Goal: Task Accomplishment & Management: Use online tool/utility

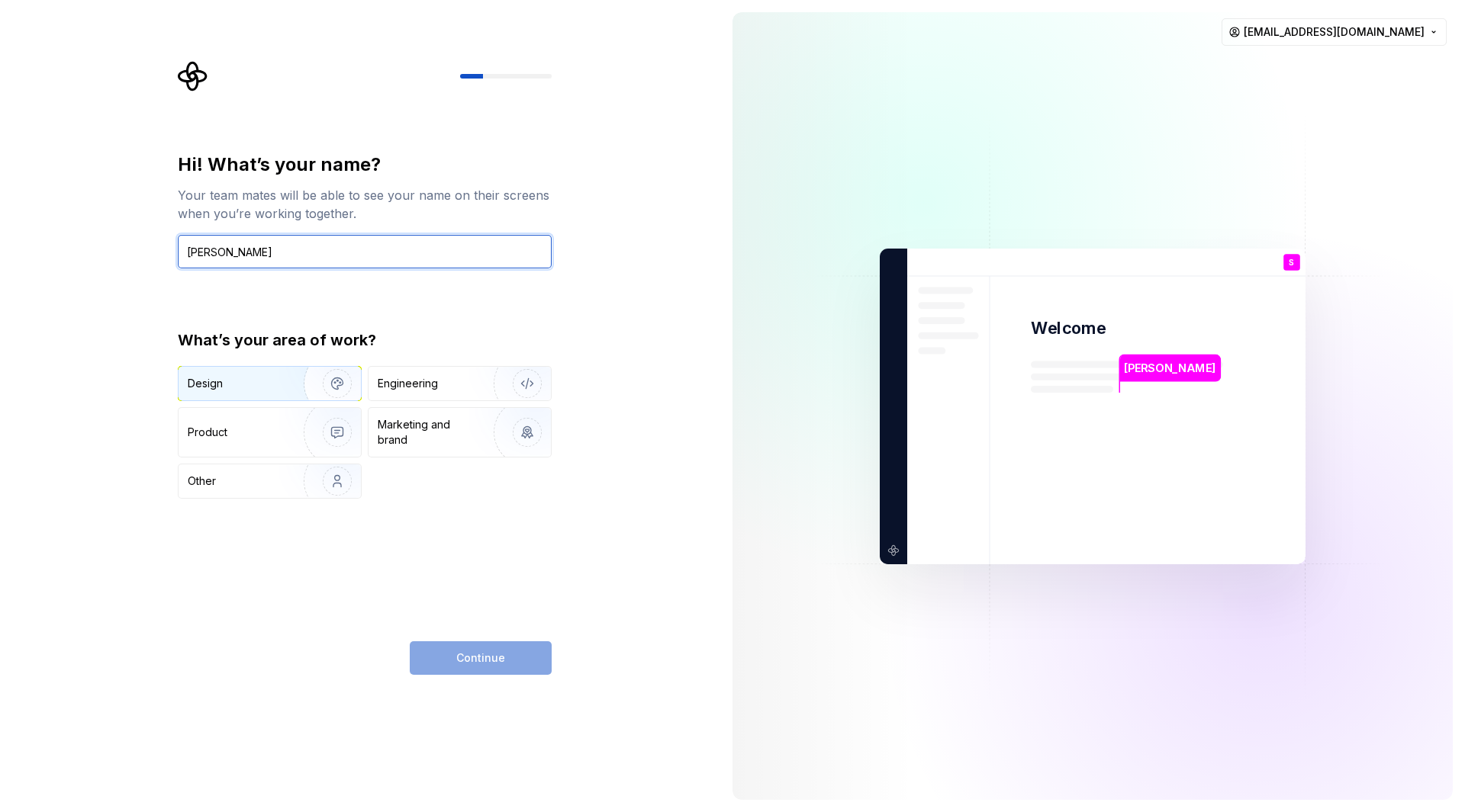
type input "Salman"
click at [286, 374] on img "button" at bounding box center [327, 384] width 97 height 102
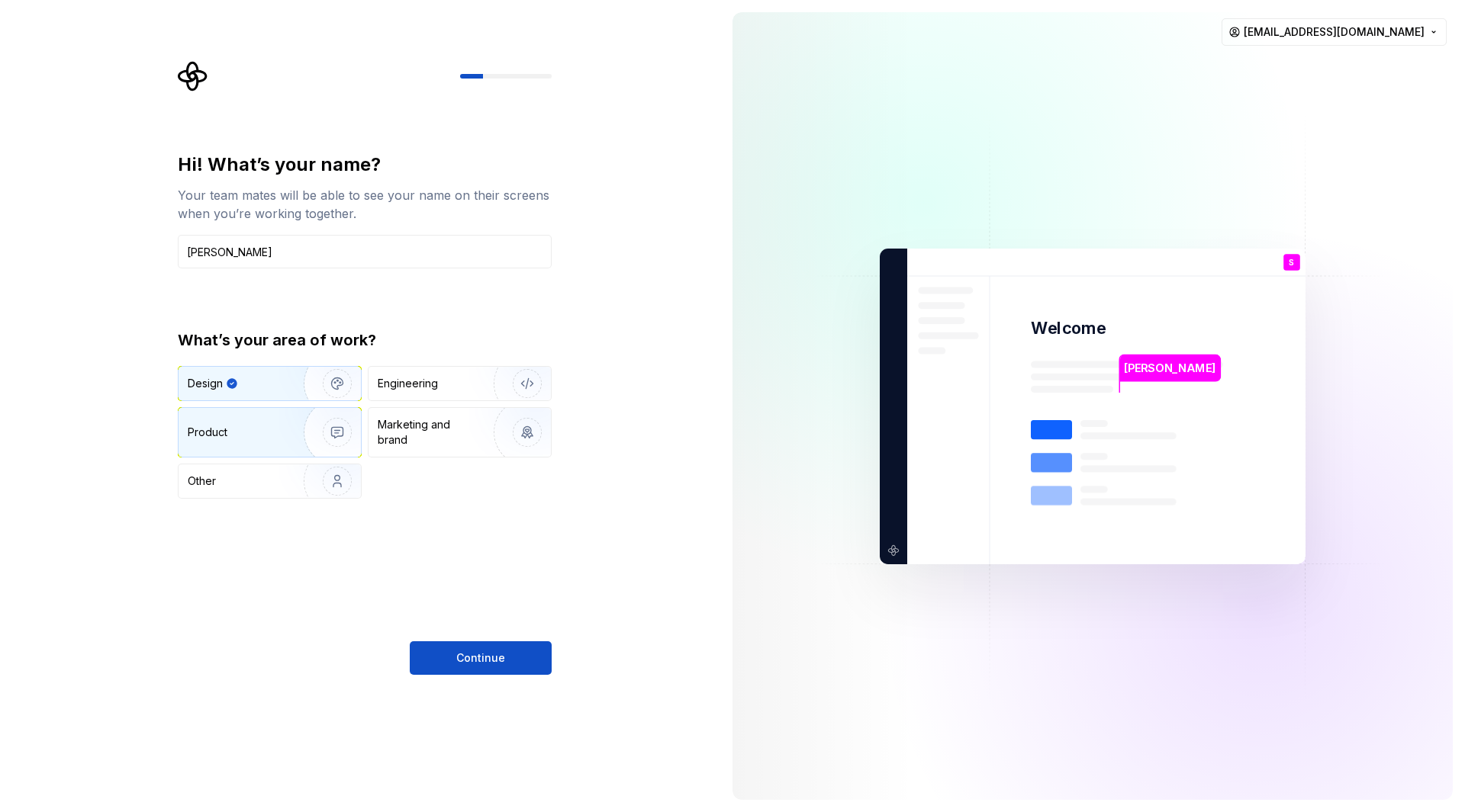
click at [271, 440] on div "Product" at bounding box center [270, 433] width 183 height 49
click at [273, 377] on div "Design" at bounding box center [235, 383] width 96 height 15
click at [480, 651] on span "Continue" at bounding box center [481, 658] width 49 height 15
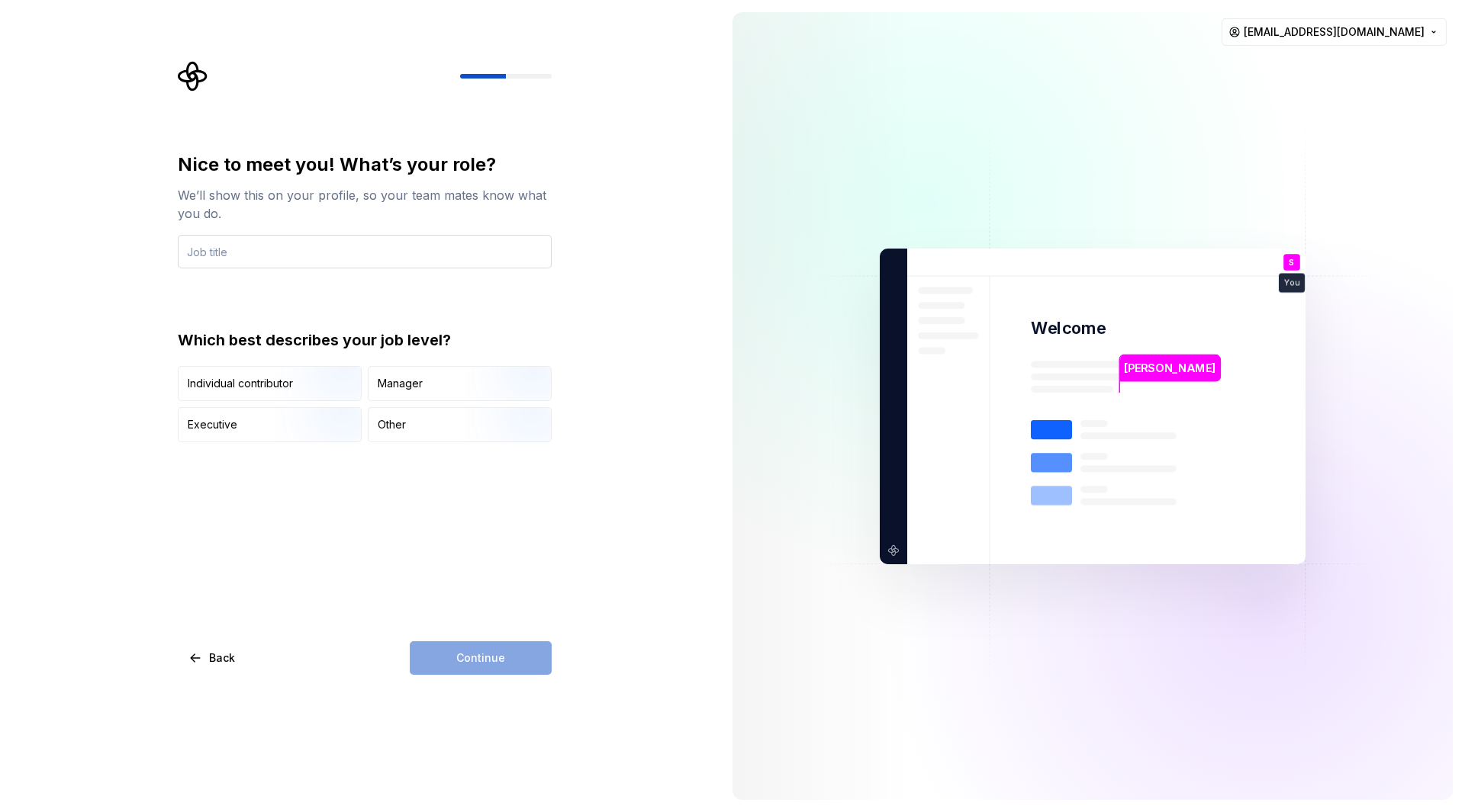
click at [271, 249] on input "text" at bounding box center [364, 252] width 374 height 33
click at [271, 249] on input "UI/UX Designer" at bounding box center [364, 252] width 374 height 33
type input "Senior UI/UX Designer"
click at [435, 369] on div "Manager" at bounding box center [460, 384] width 183 height 33
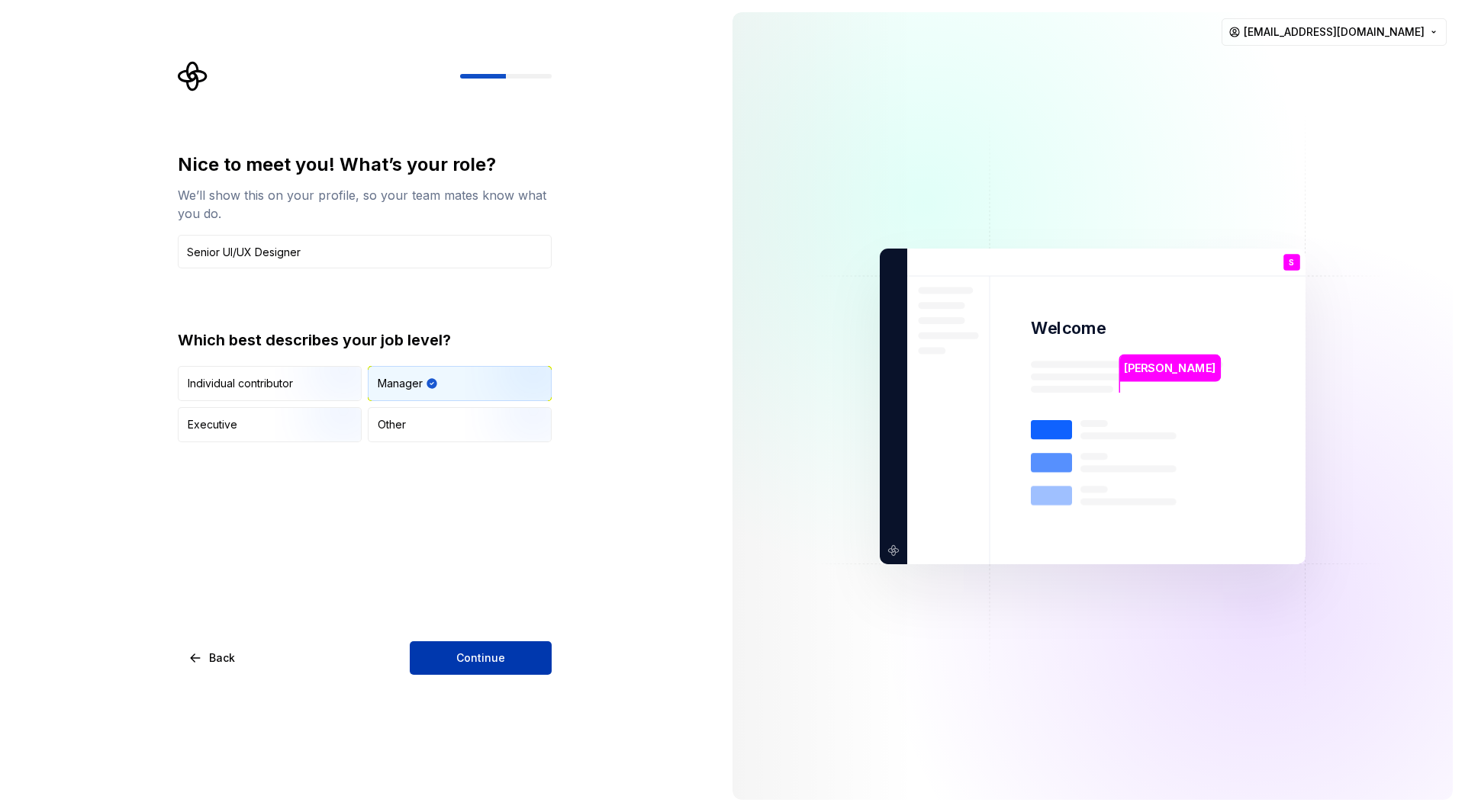
click at [494, 661] on span "Continue" at bounding box center [481, 658] width 49 height 15
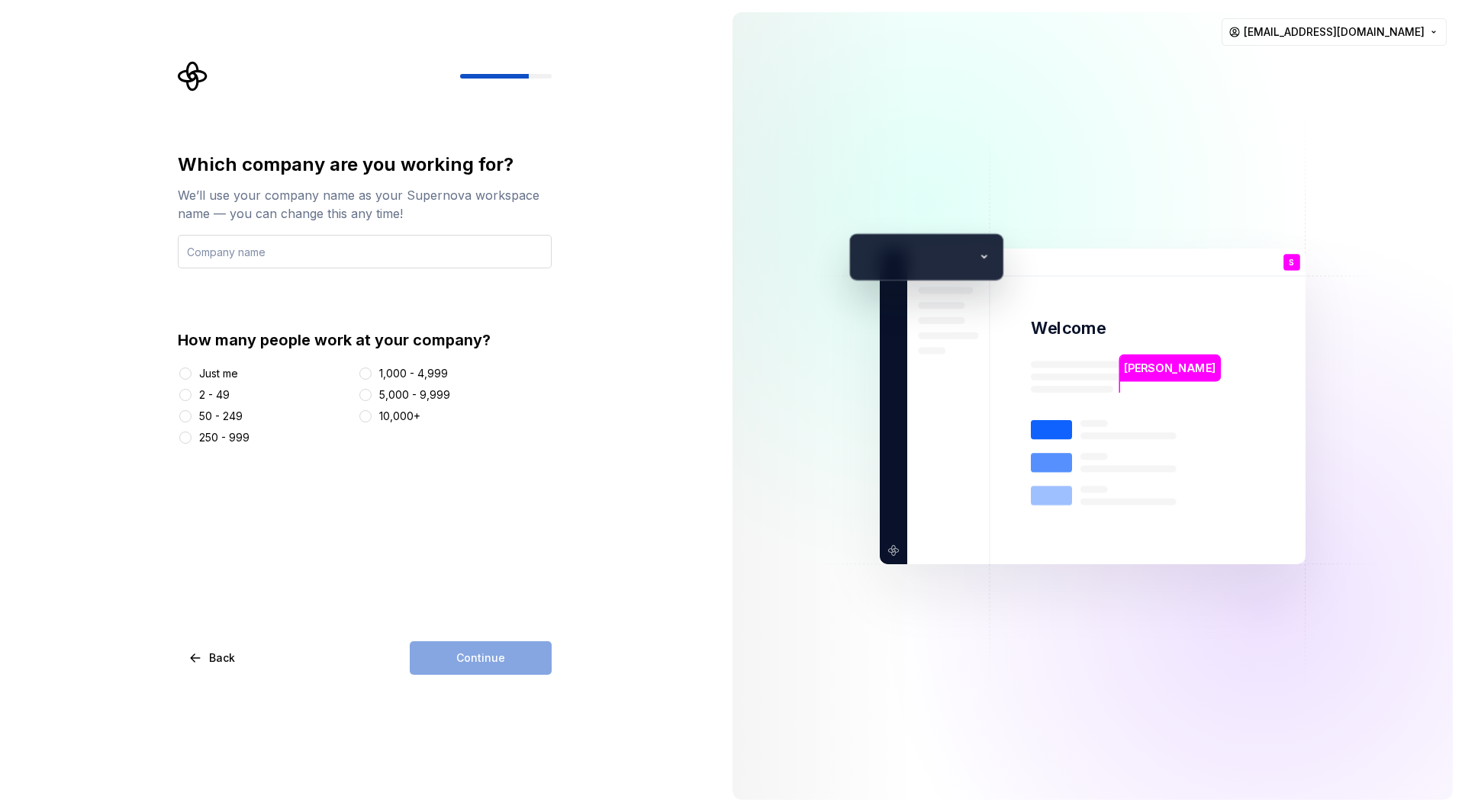
click at [430, 248] on input "text" at bounding box center [364, 252] width 374 height 33
click at [191, 374] on div at bounding box center [184, 373] width 15 height 15
click at [190, 374] on button "Just me" at bounding box center [185, 374] width 12 height 12
click at [487, 659] on div "Continue" at bounding box center [481, 658] width 142 height 33
click at [297, 256] on input "text" at bounding box center [364, 252] width 374 height 33
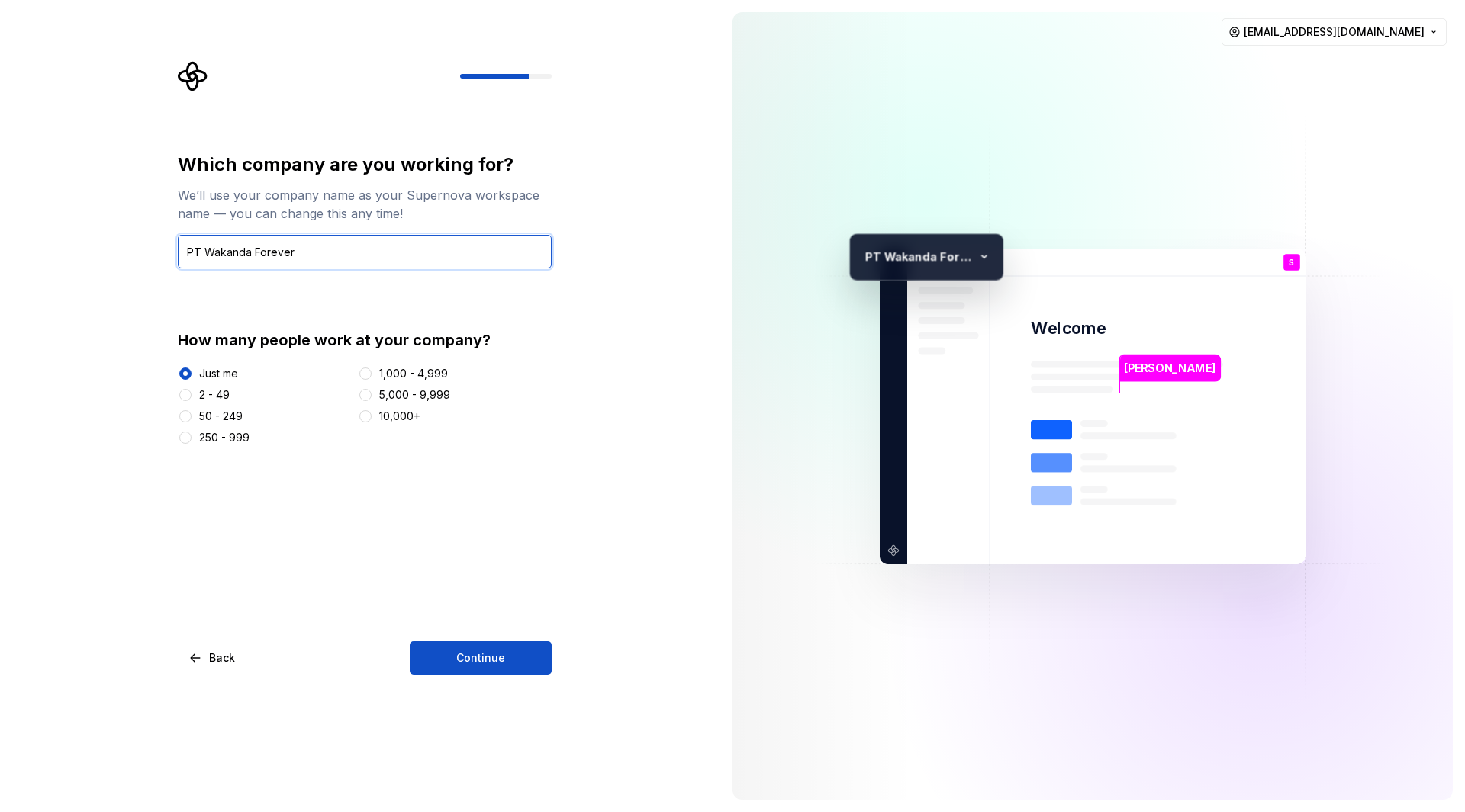
drag, startPoint x: 205, startPoint y: 250, endPoint x: 155, endPoint y: 248, distance: 50.0
click at [155, 248] on div "Which company are you working for? We’ll use your company name as your Supernov…" at bounding box center [360, 406] width 720 height 812
type input "PT Wakanda Forever"
click at [452, 642] on button "Continue" at bounding box center [481, 658] width 142 height 33
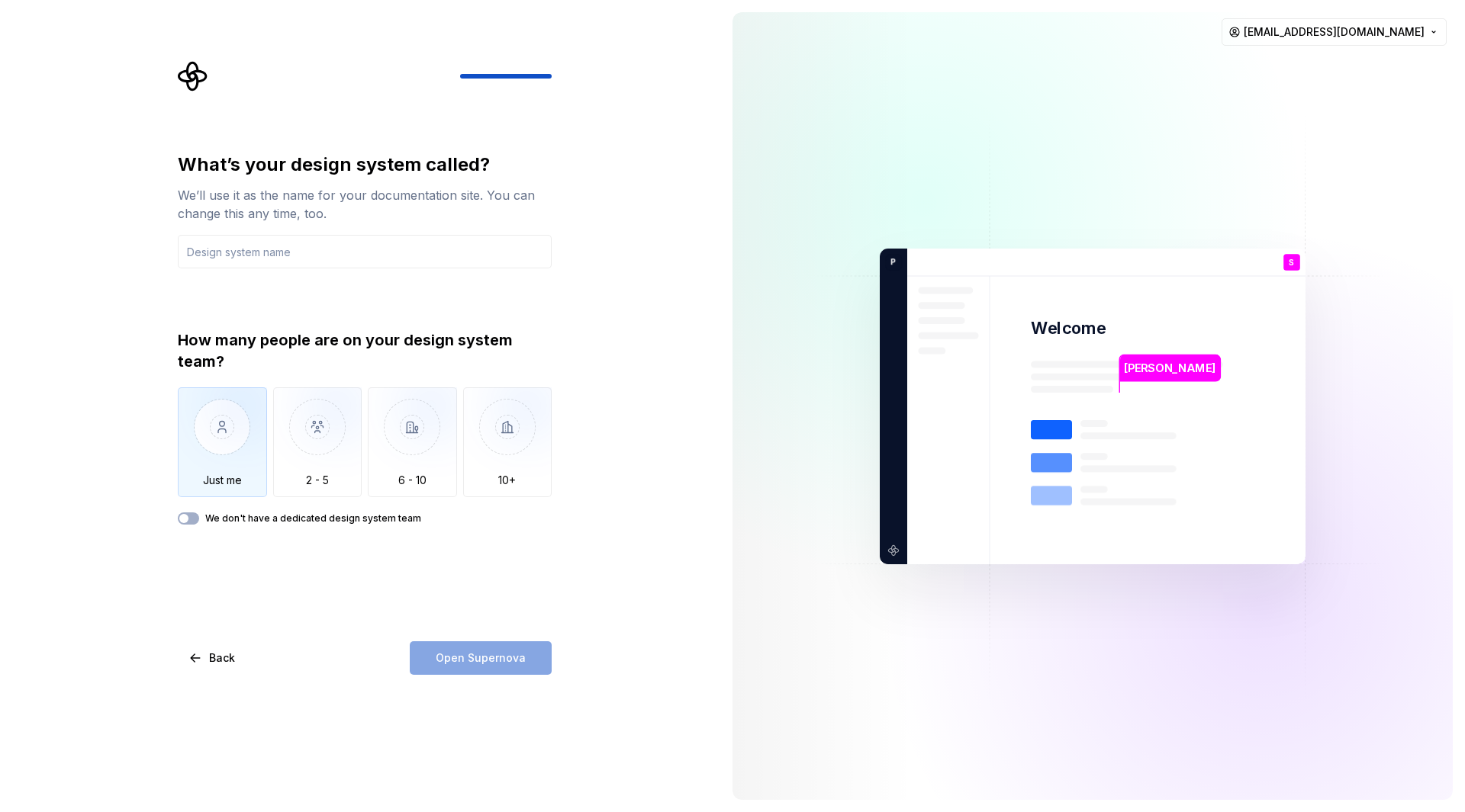
click at [225, 402] on img "button" at bounding box center [222, 438] width 90 height 102
click at [191, 521] on button "We don't have a dedicated design system team" at bounding box center [188, 519] width 21 height 12
click at [191, 513] on button "We don't have a dedicated design system team" at bounding box center [188, 519] width 21 height 12
click at [236, 250] on input "text" at bounding box center [364, 252] width 374 height 33
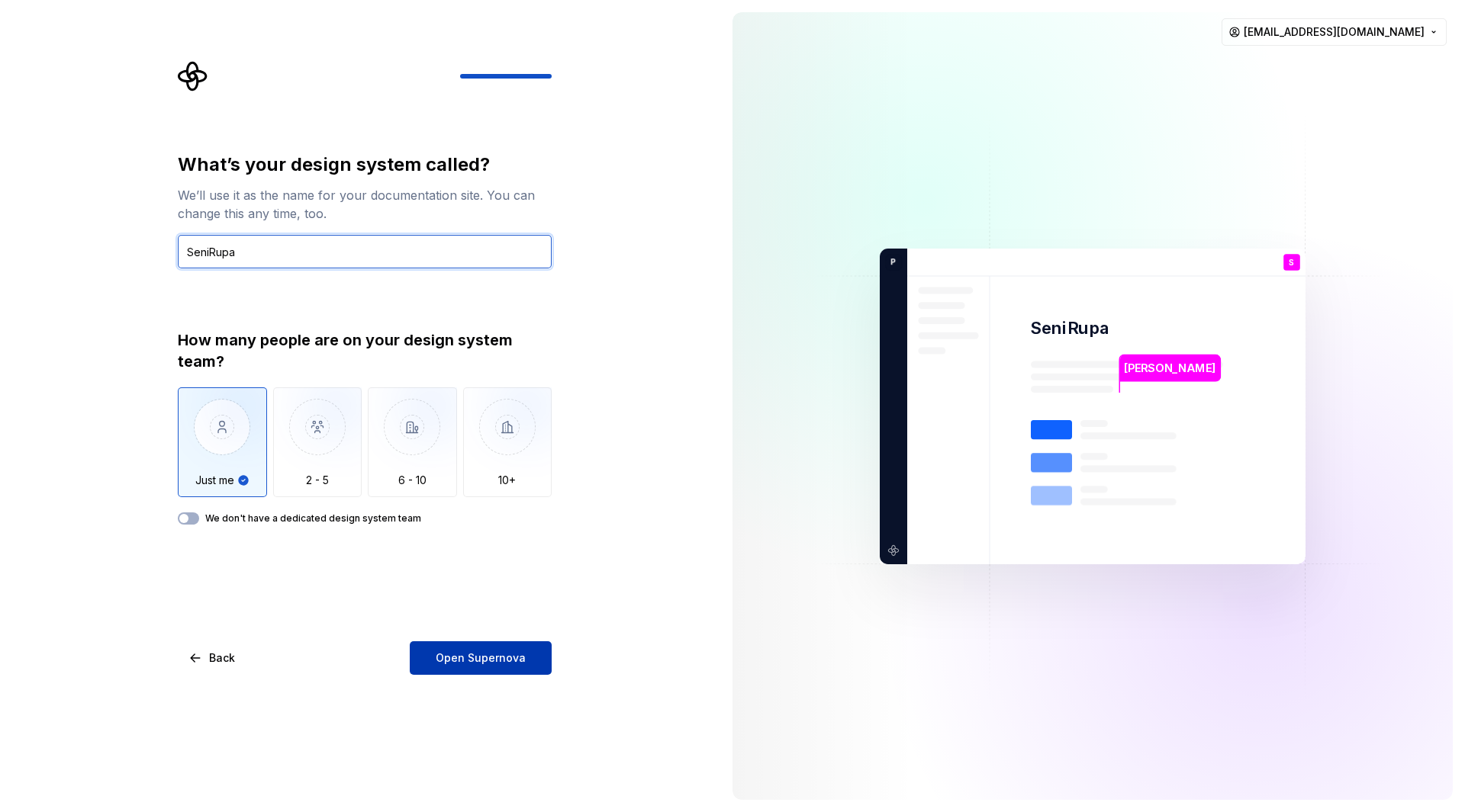
type input "SeniRupa"
click at [444, 658] on span "Open Supernova" at bounding box center [480, 658] width 90 height 15
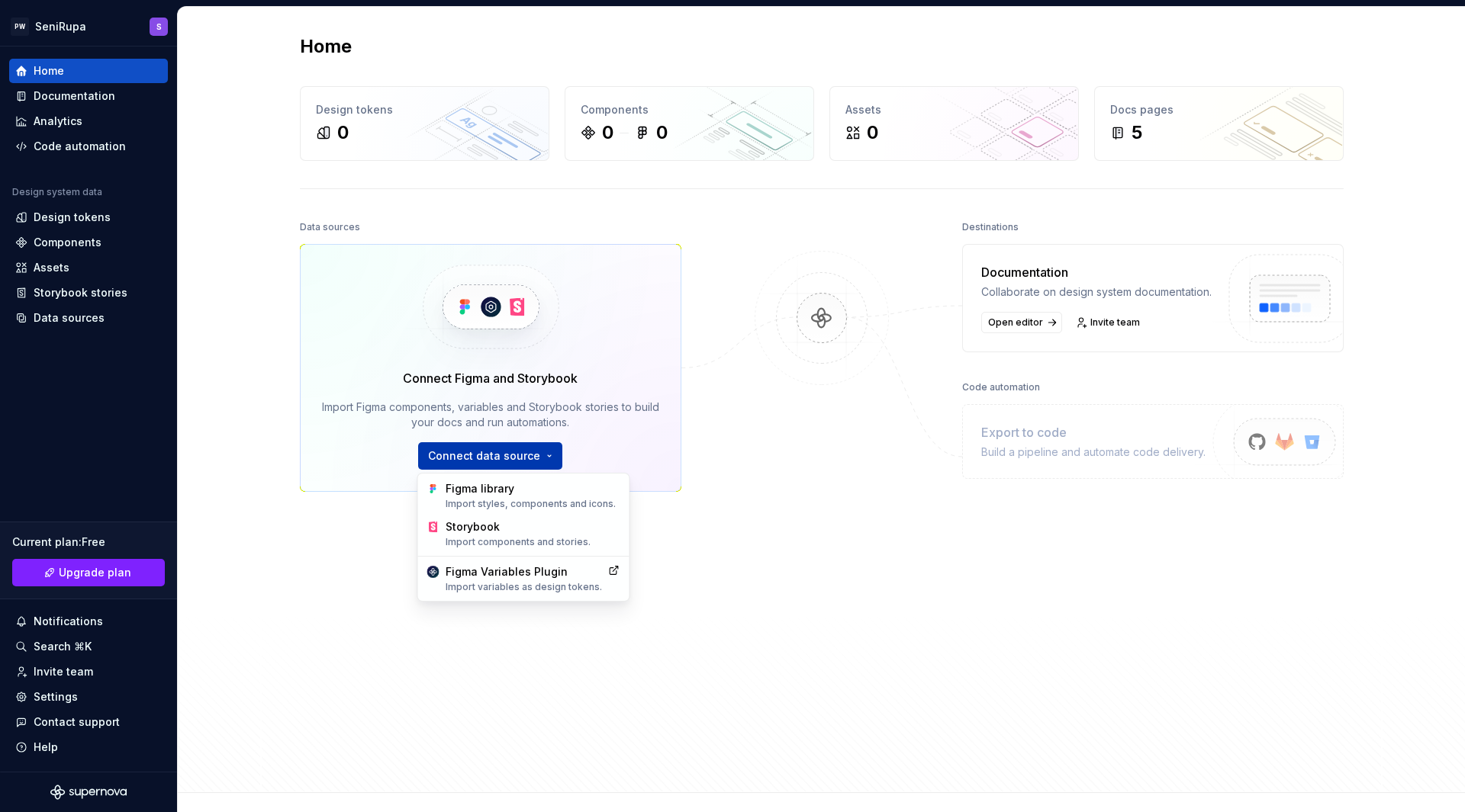
click at [538, 457] on html "PW SeniRupa S Home Documentation Analytics Code automation Design system data D…" at bounding box center [732, 406] width 1465 height 812
click at [540, 580] on div "Figma Variables Plugin Import variables as design tokens." at bounding box center [523, 578] width 156 height 29
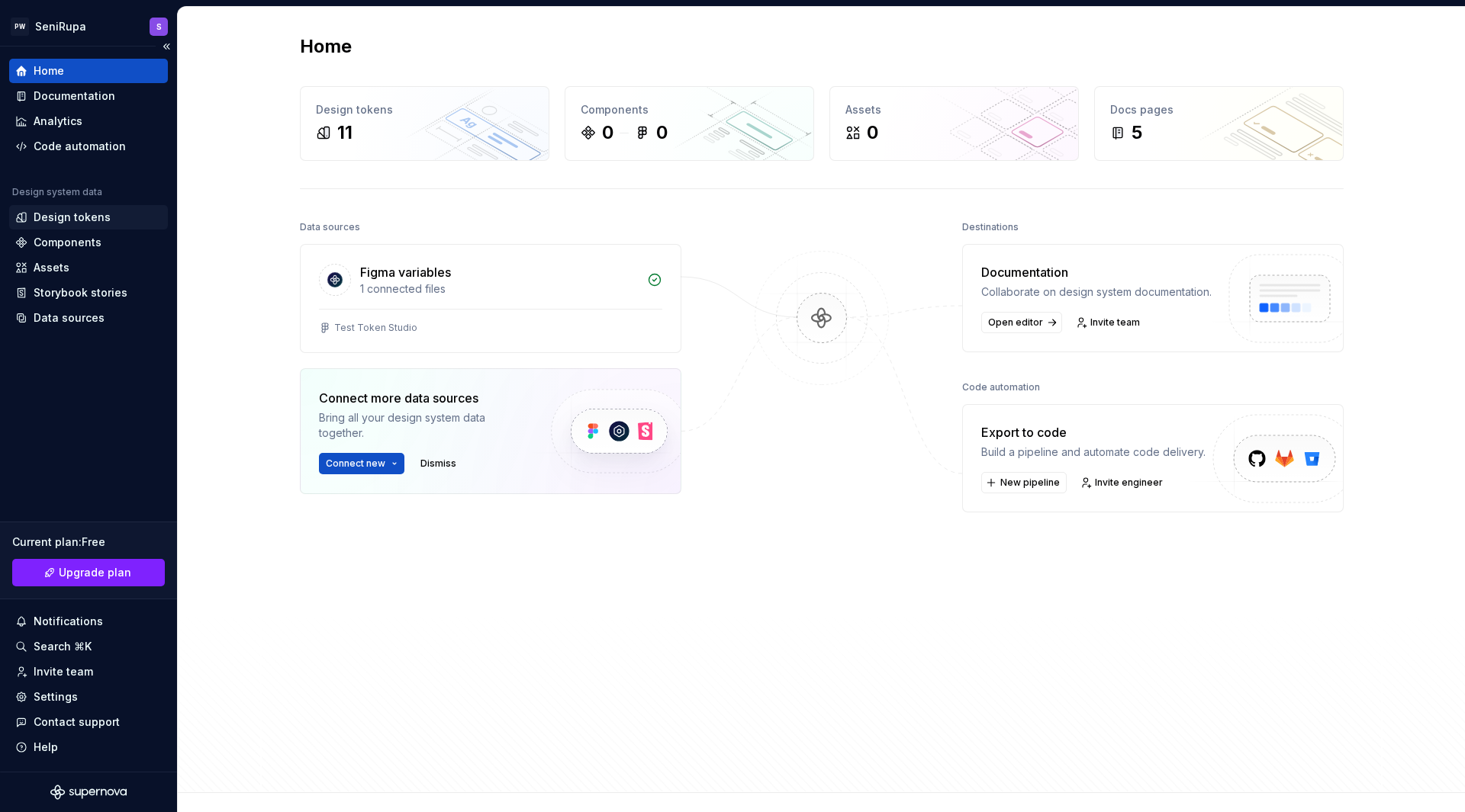
click at [118, 218] on div "Design tokens" at bounding box center [88, 217] width 147 height 15
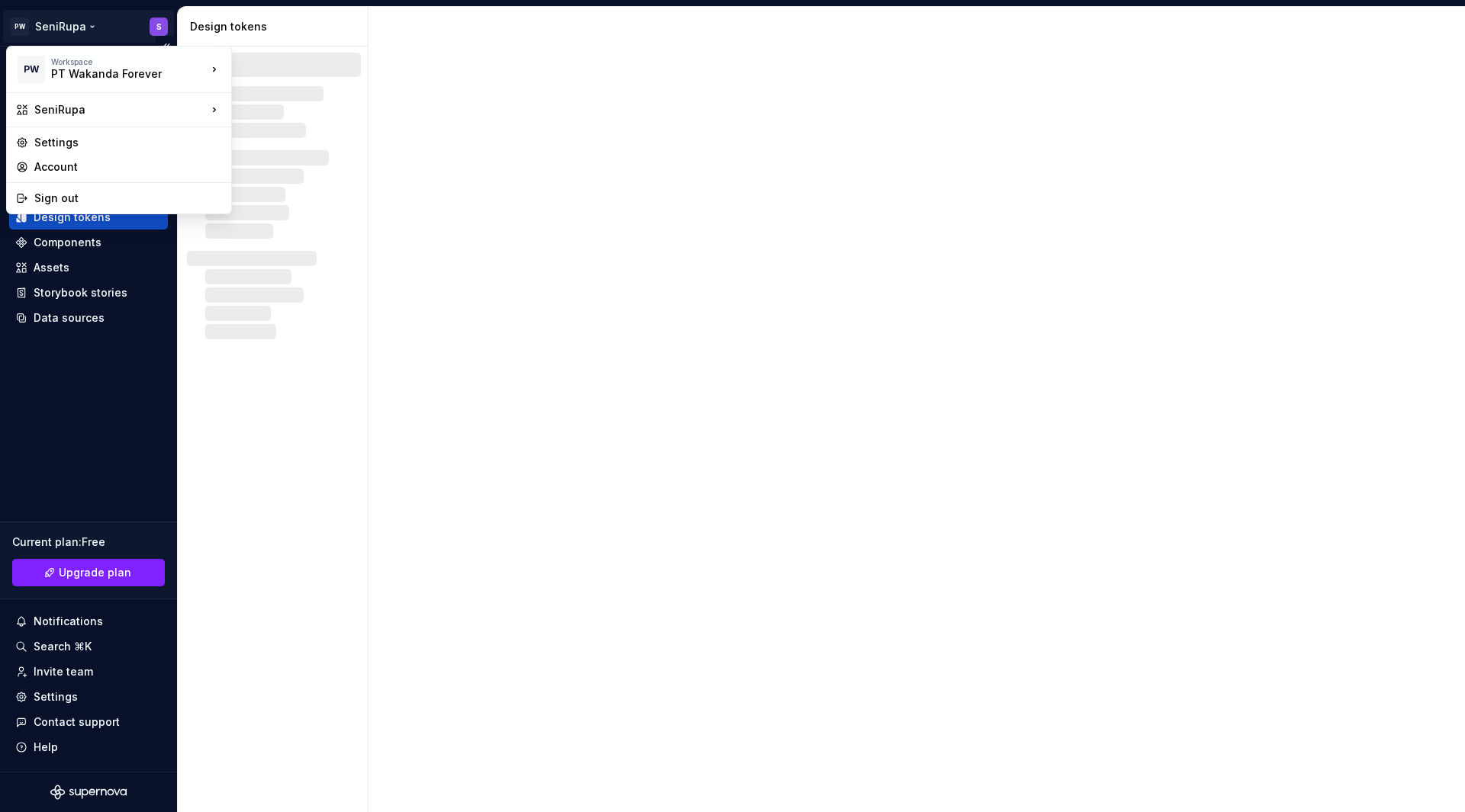
click at [78, 24] on html "PW SeniRupa S Home Documentation Analytics Code automation Design system data D…" at bounding box center [732, 406] width 1465 height 812
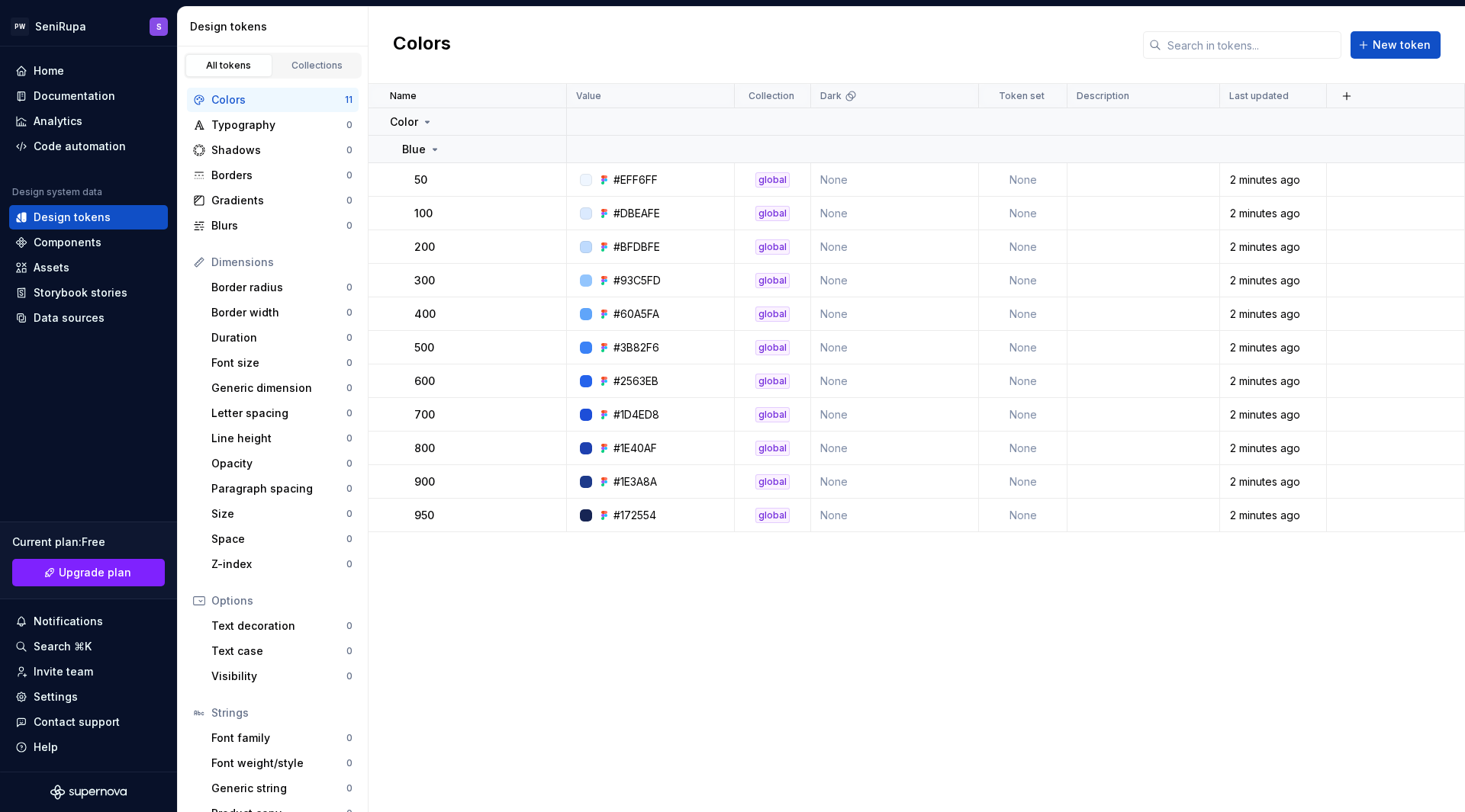
click at [610, 625] on html "PW SeniRupa S Home Documentation Analytics Code automation Design system data D…" at bounding box center [732, 406] width 1465 height 812
click at [108, 247] on div "Components" at bounding box center [88, 242] width 147 height 15
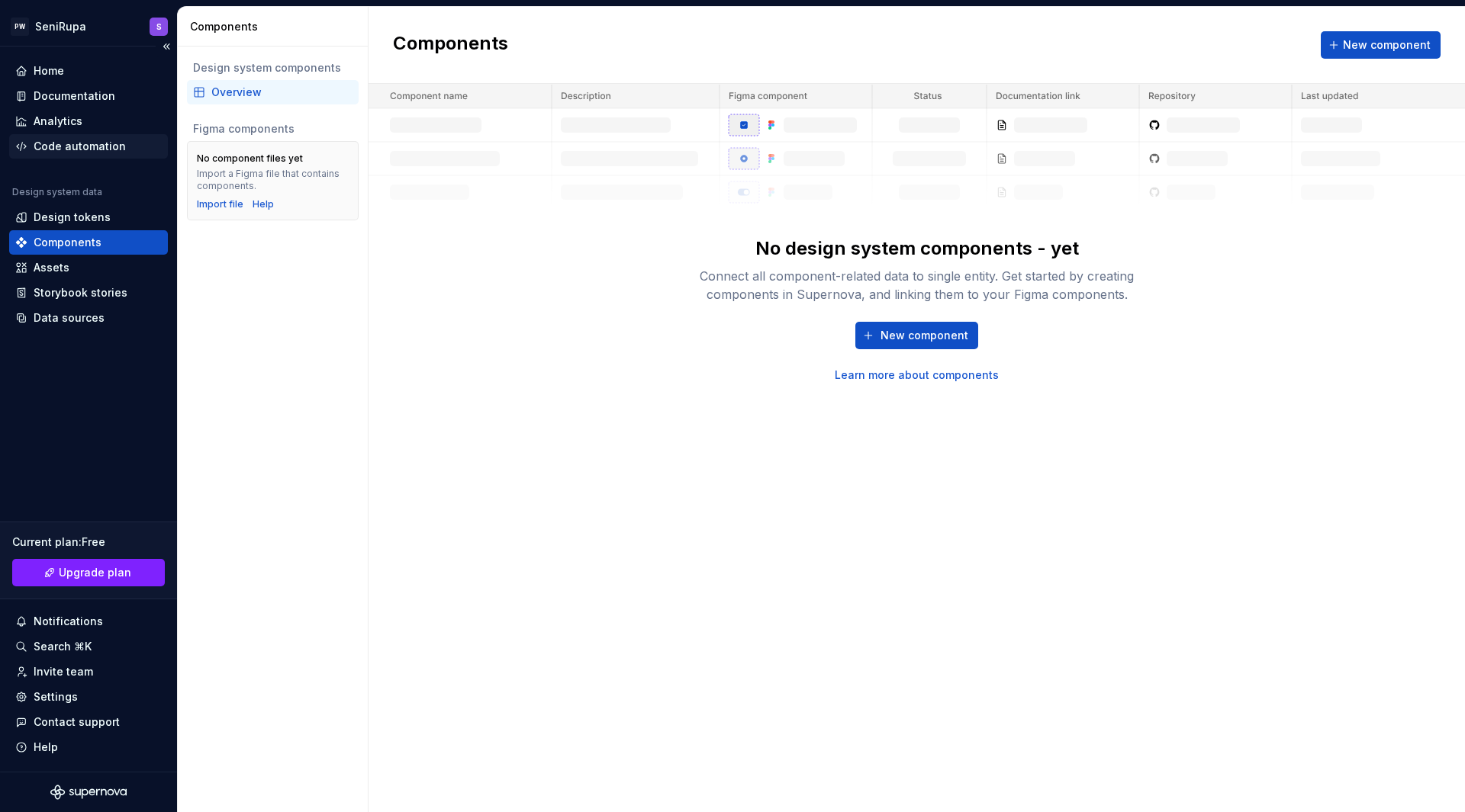
click at [111, 155] on div "Code automation" at bounding box center [88, 147] width 159 height 25
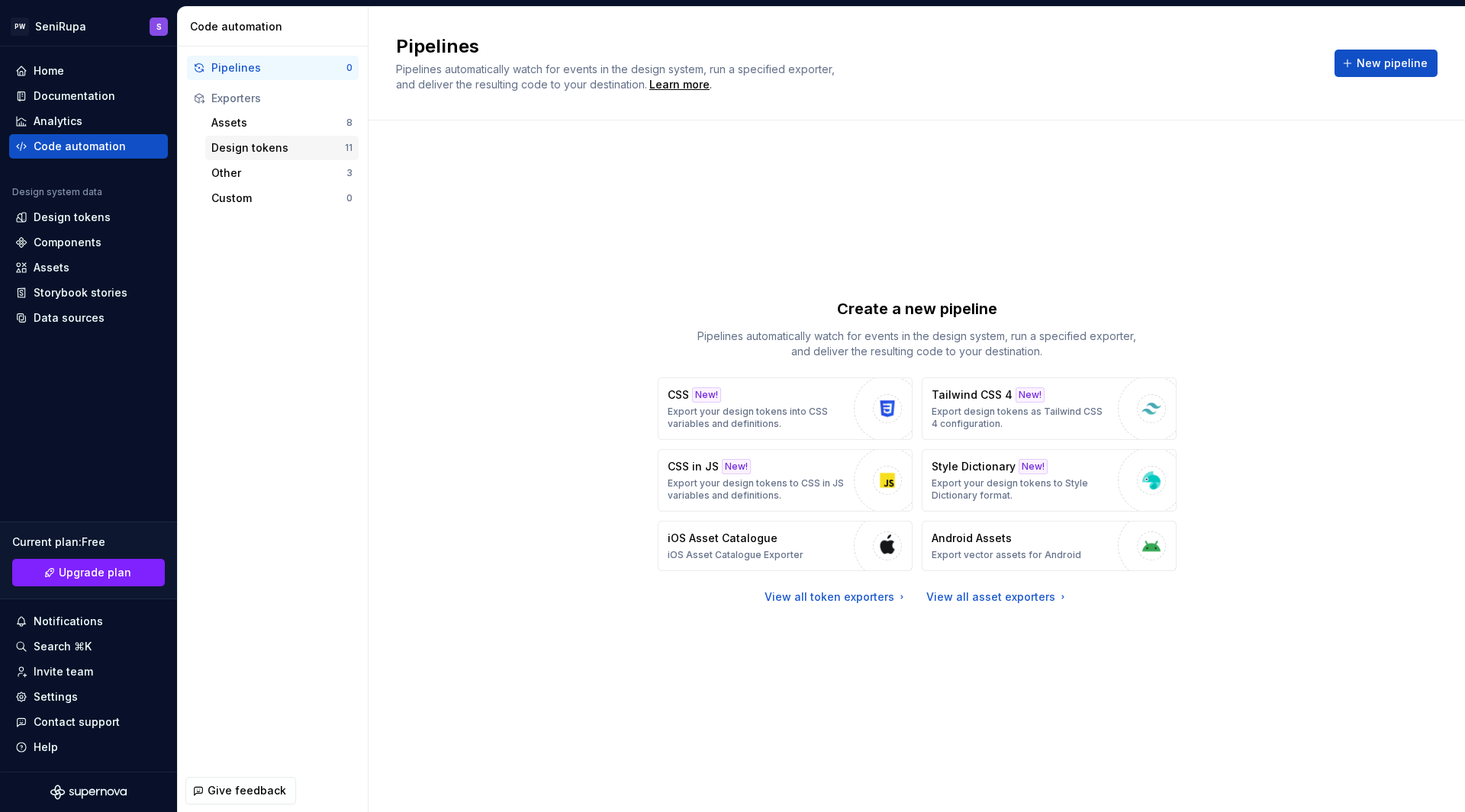
click at [282, 148] on div "Design tokens" at bounding box center [278, 147] width 134 height 15
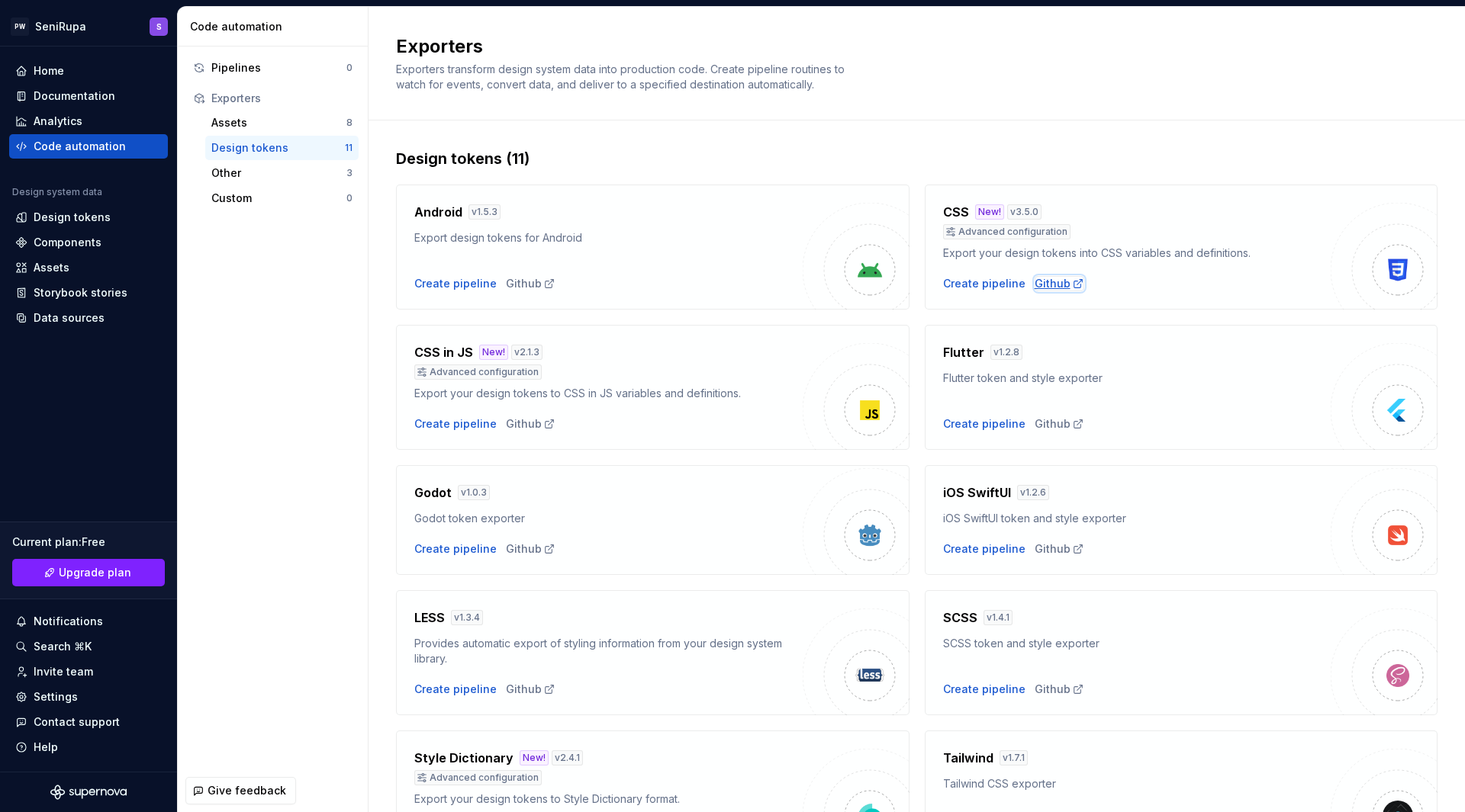
click at [1035, 287] on div "Github" at bounding box center [1059, 283] width 49 height 15
click at [1079, 126] on div "Design tokens (11) Android v 1.5.3 Export design tokens for Android Create pipe…" at bounding box center [917, 586] width 1042 height 933
click at [976, 282] on div "Create pipeline" at bounding box center [985, 283] width 83 height 15
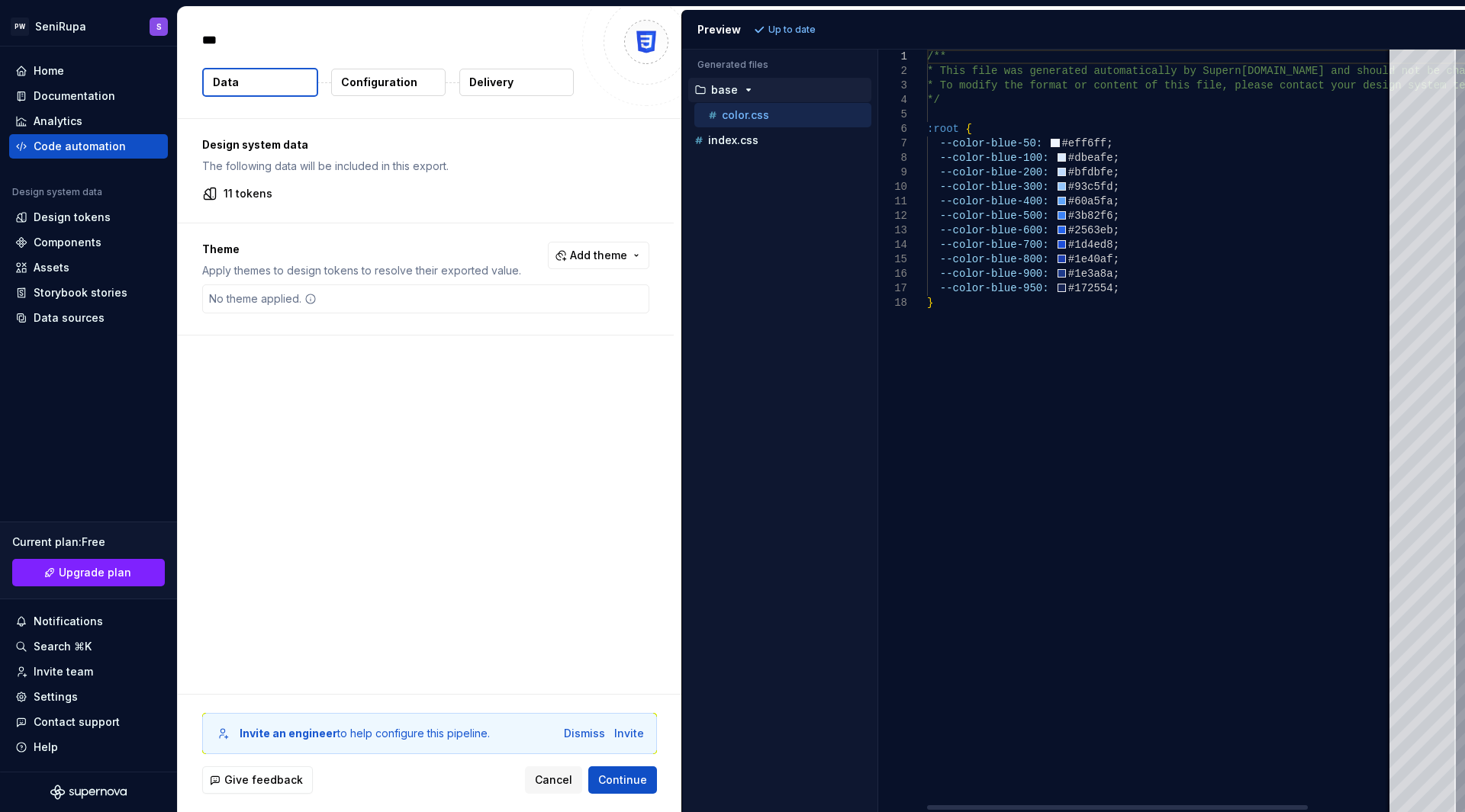
type textarea "*"
click at [730, 142] on p "index.css" at bounding box center [732, 140] width 50 height 12
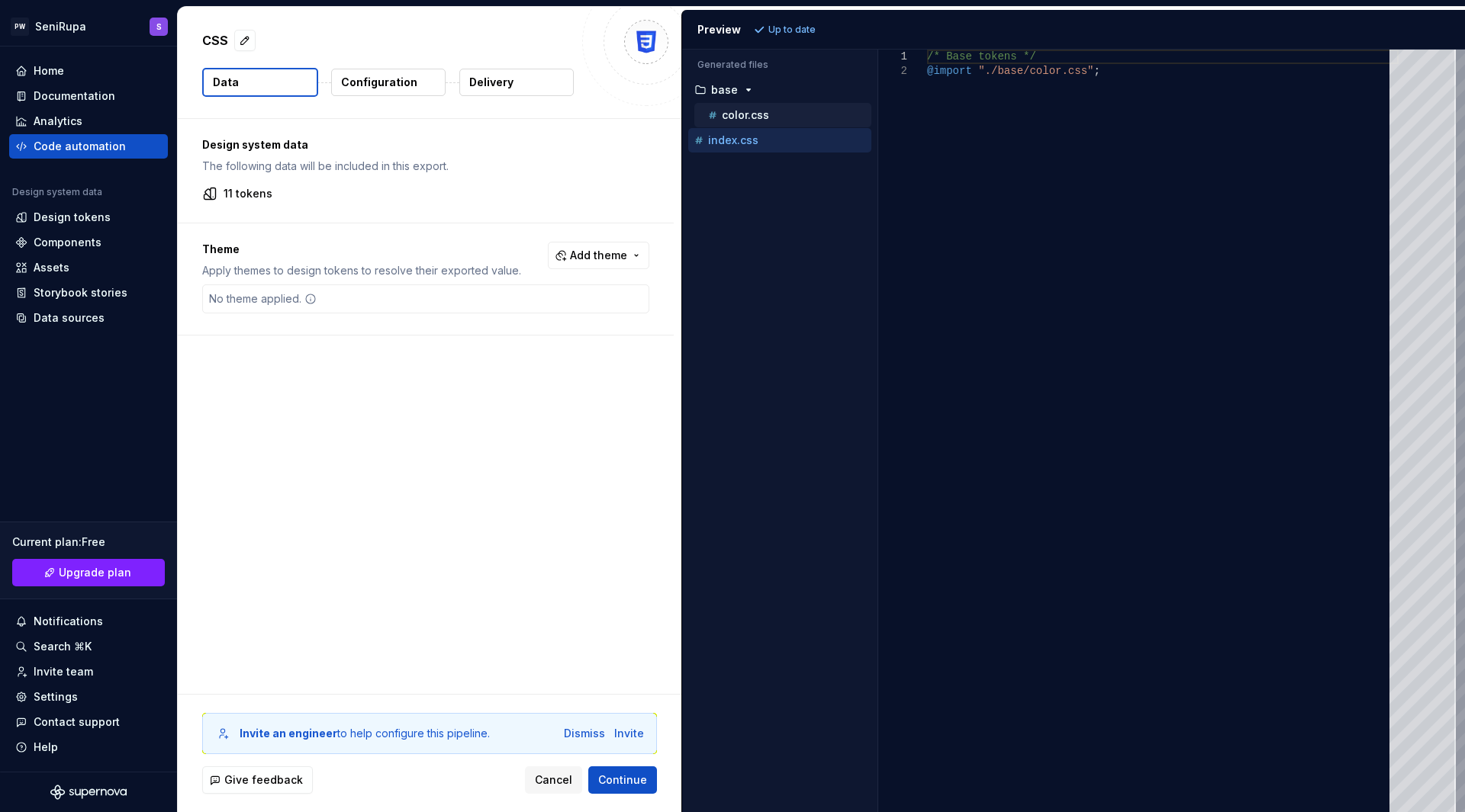
click at [747, 113] on p "color.css" at bounding box center [746, 115] width 47 height 12
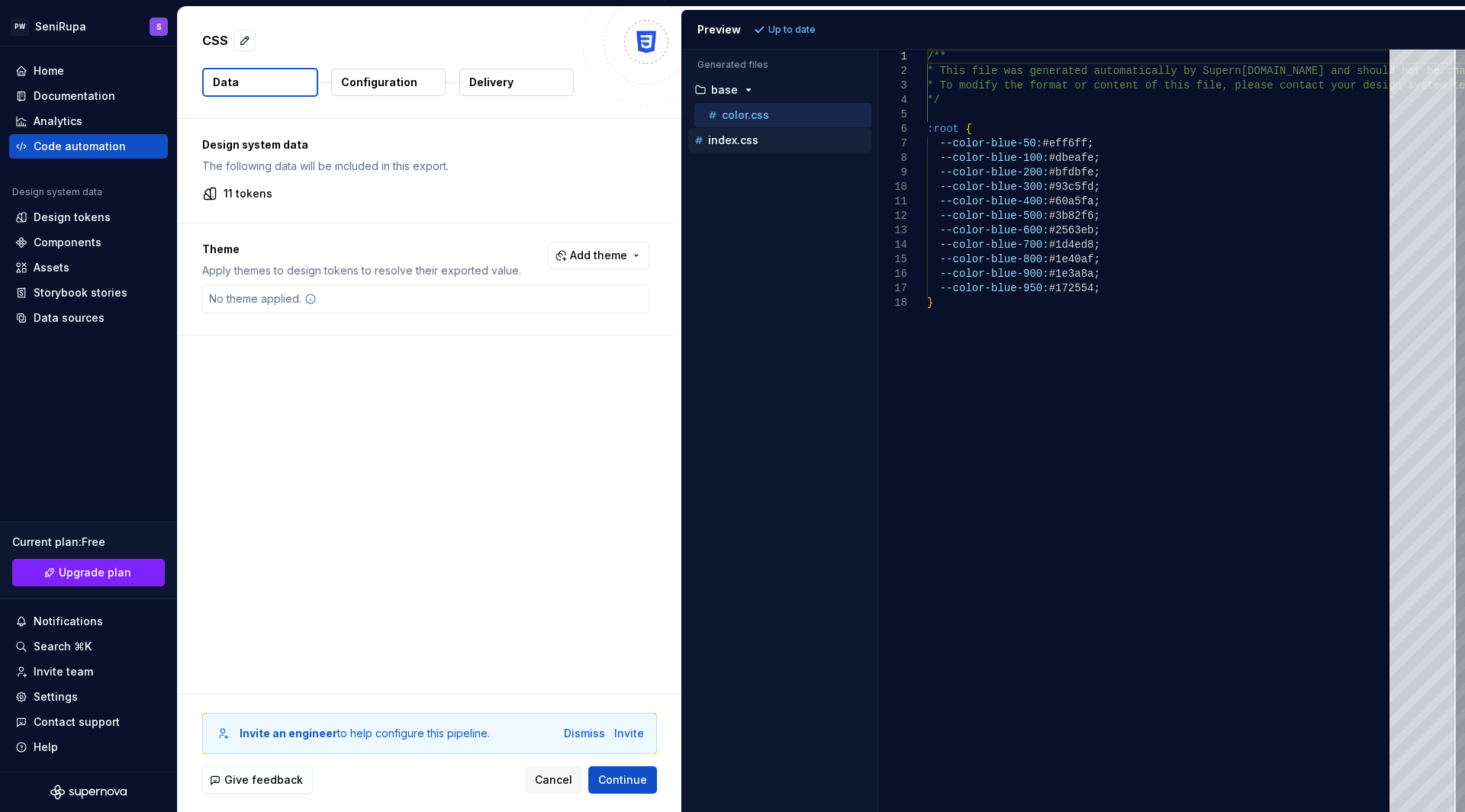
click at [739, 138] on p "index.css" at bounding box center [732, 140] width 50 height 12
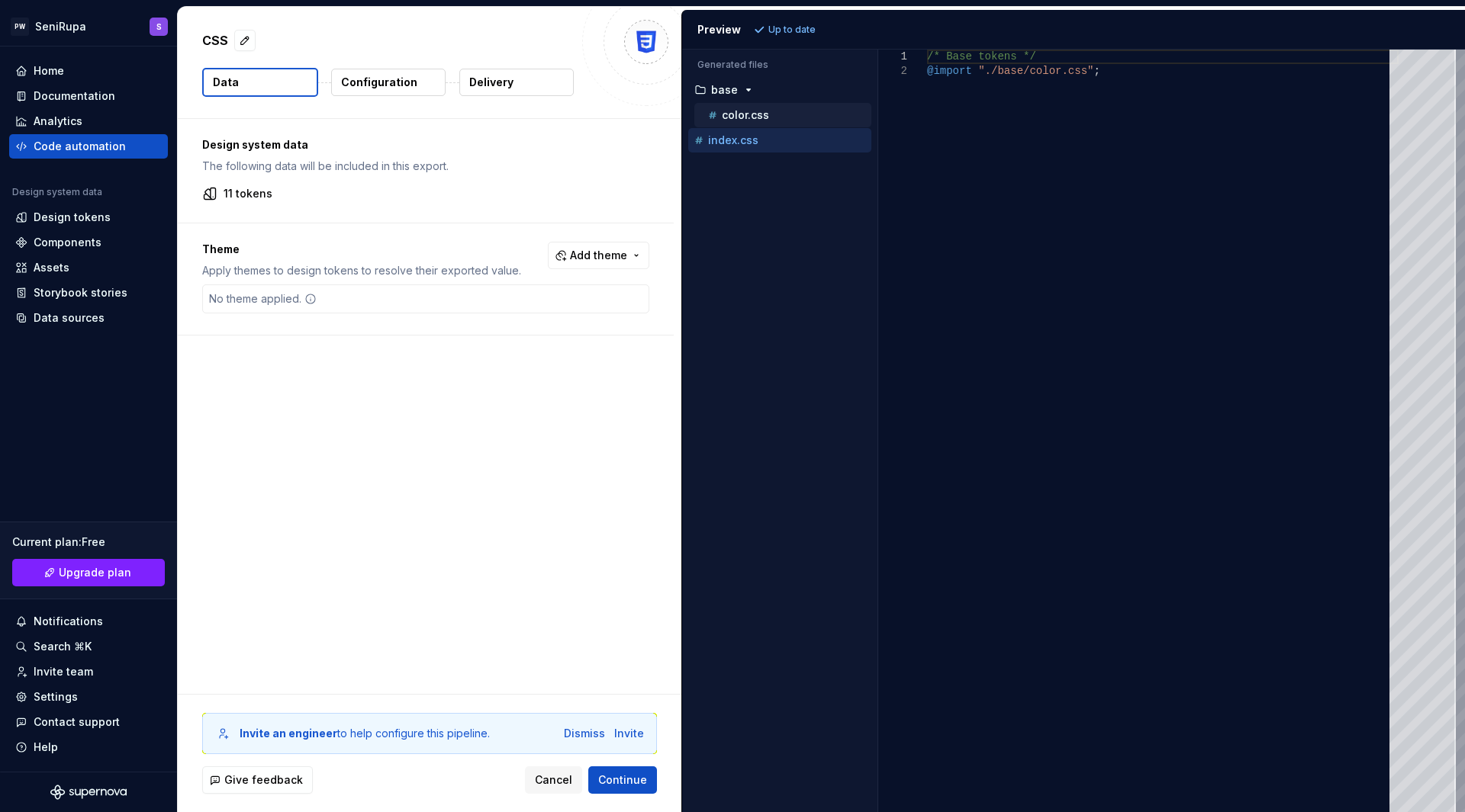
click at [749, 113] on p "color.css" at bounding box center [746, 115] width 47 height 12
type textarea "**********"
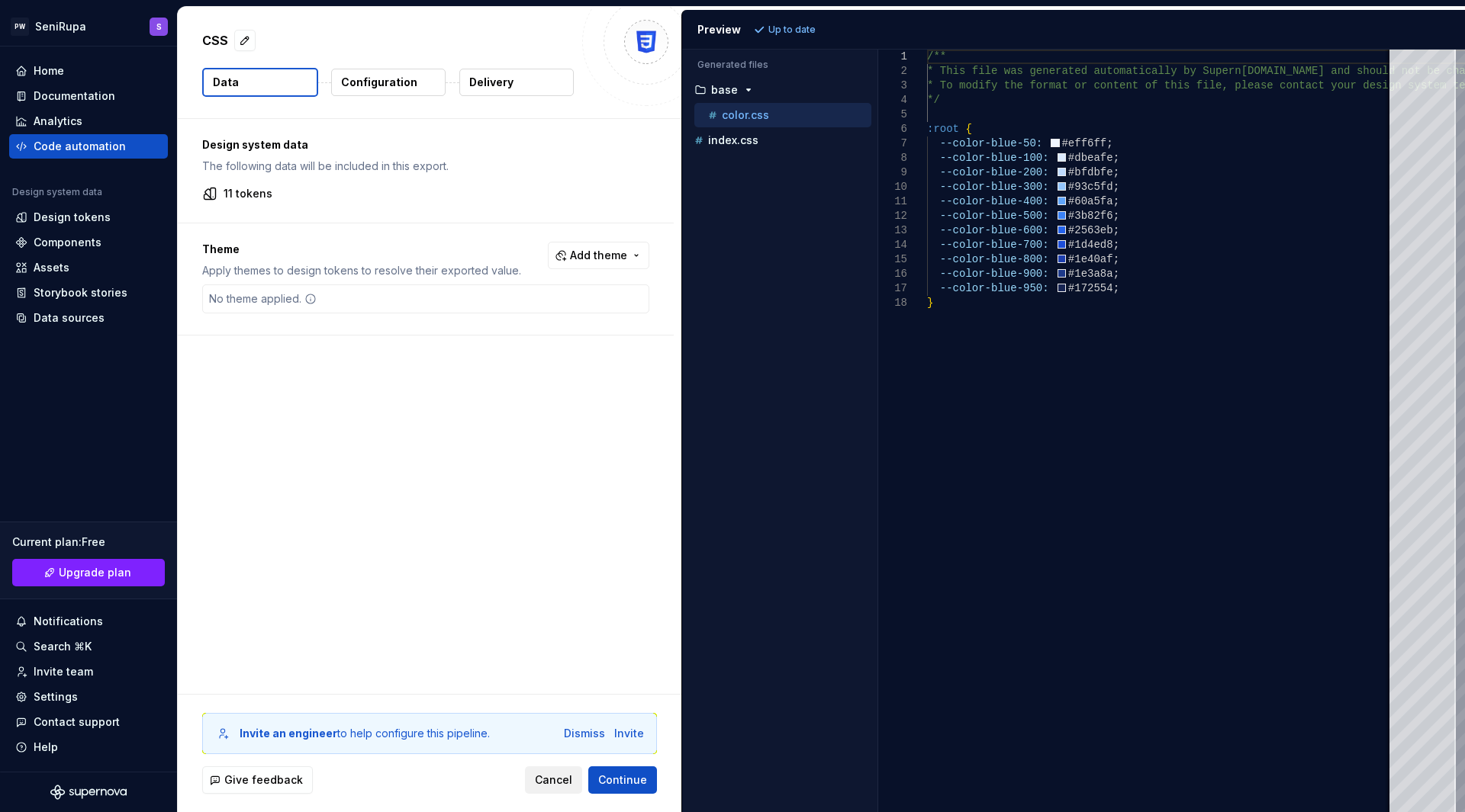
click at [559, 775] on span "Cancel" at bounding box center [553, 780] width 38 height 15
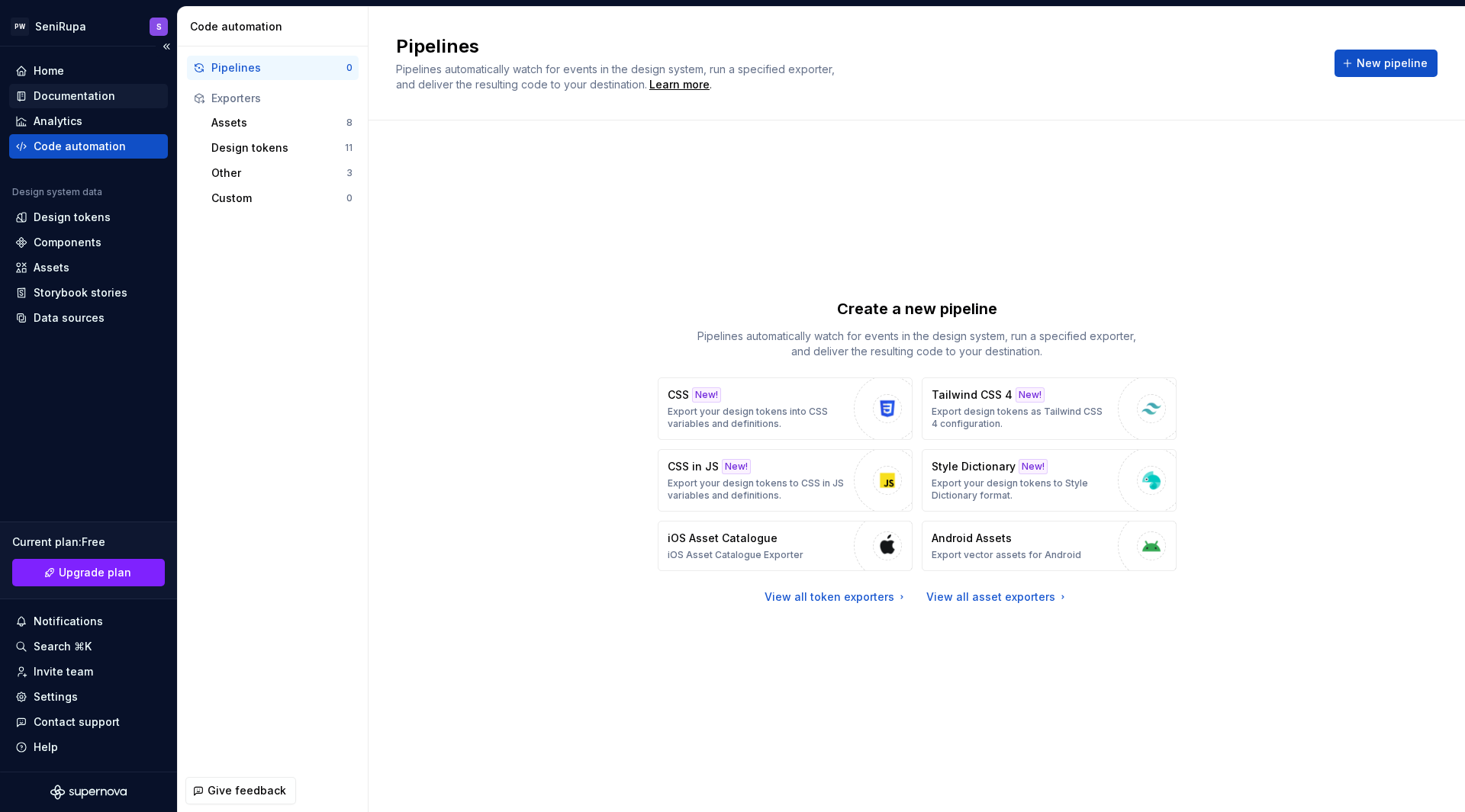
click at [109, 93] on div "Documentation" at bounding box center [74, 96] width 82 height 15
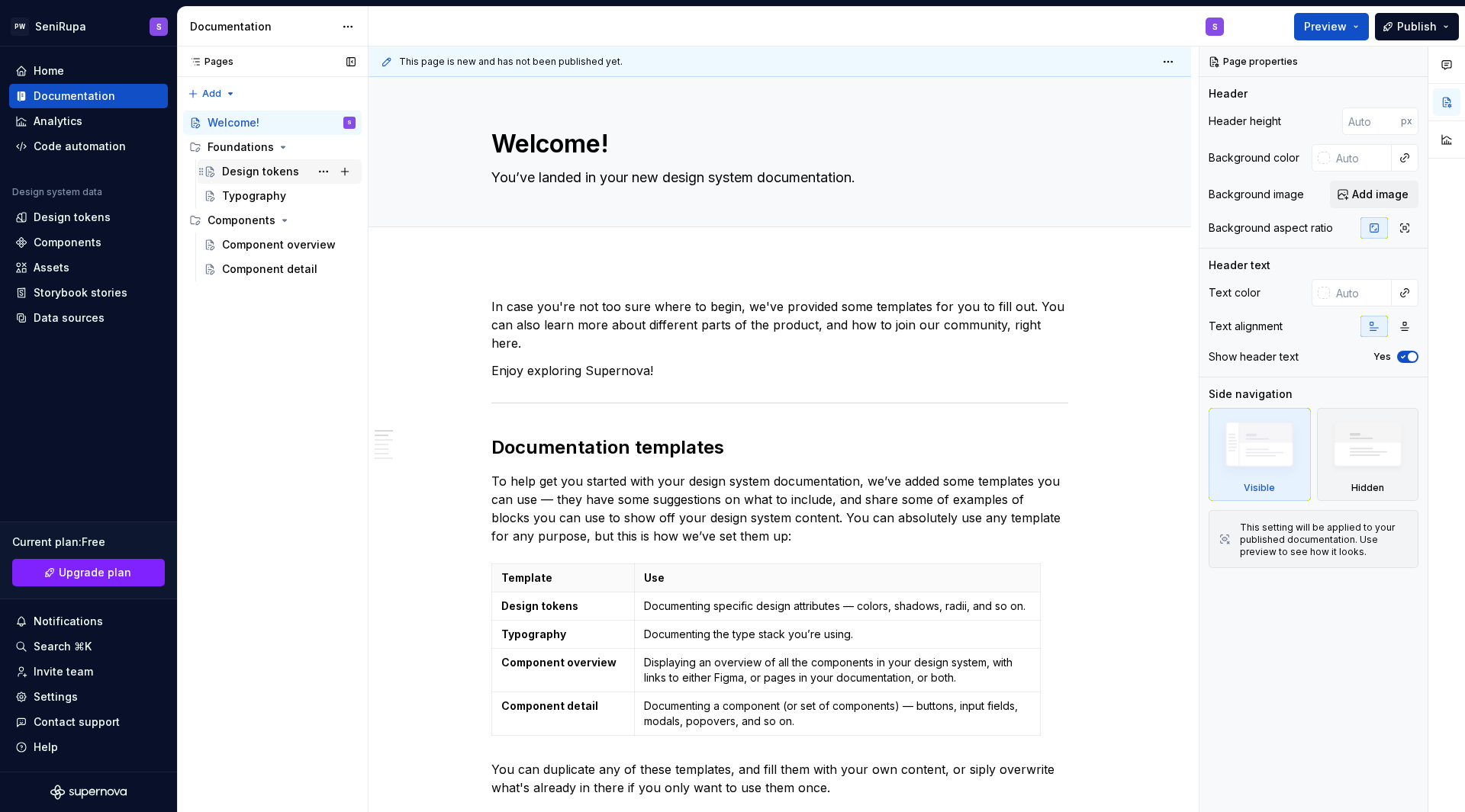
click at [246, 169] on div "Design tokens" at bounding box center [261, 171] width 77 height 15
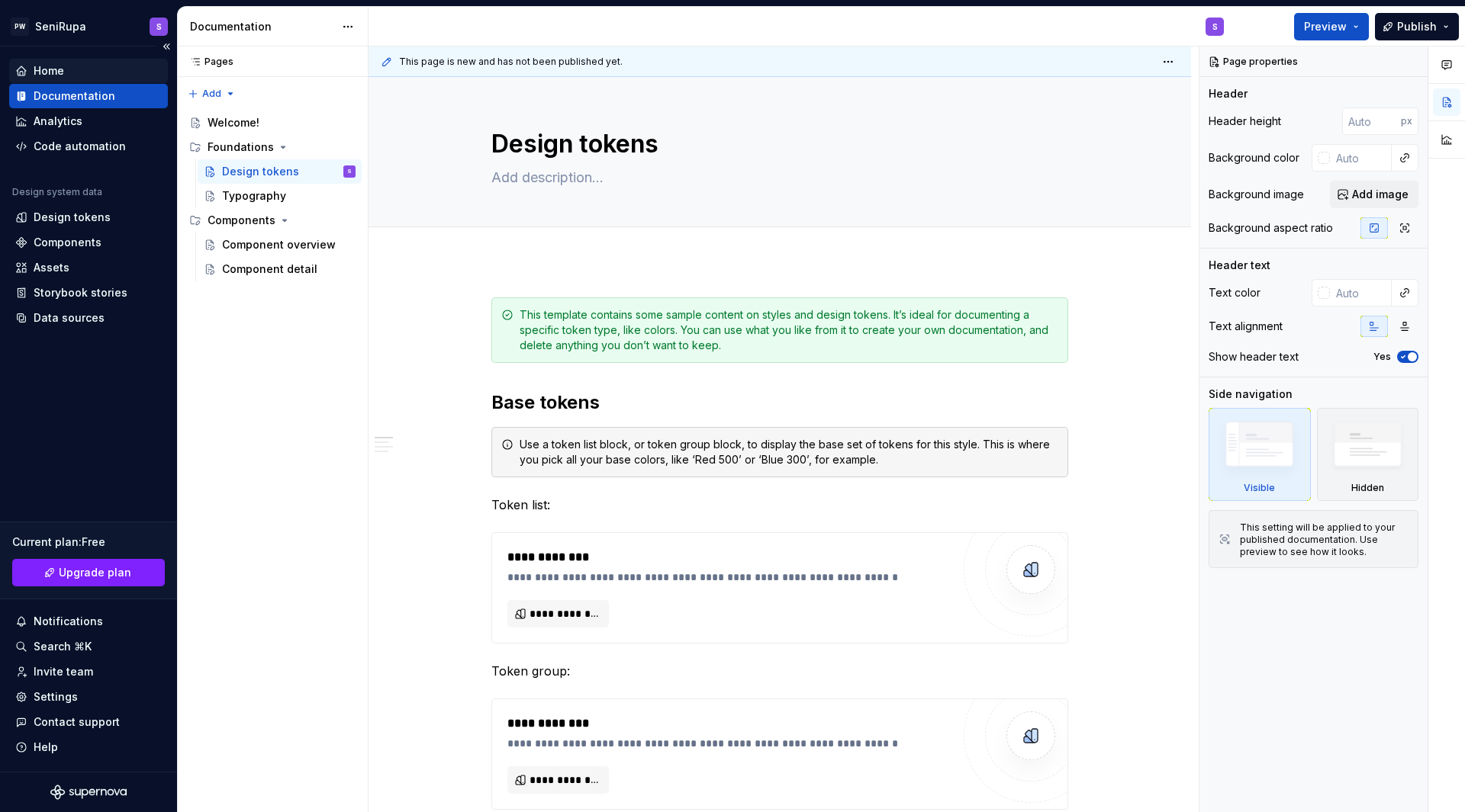
click at [66, 67] on div "Home" at bounding box center [88, 70] width 147 height 15
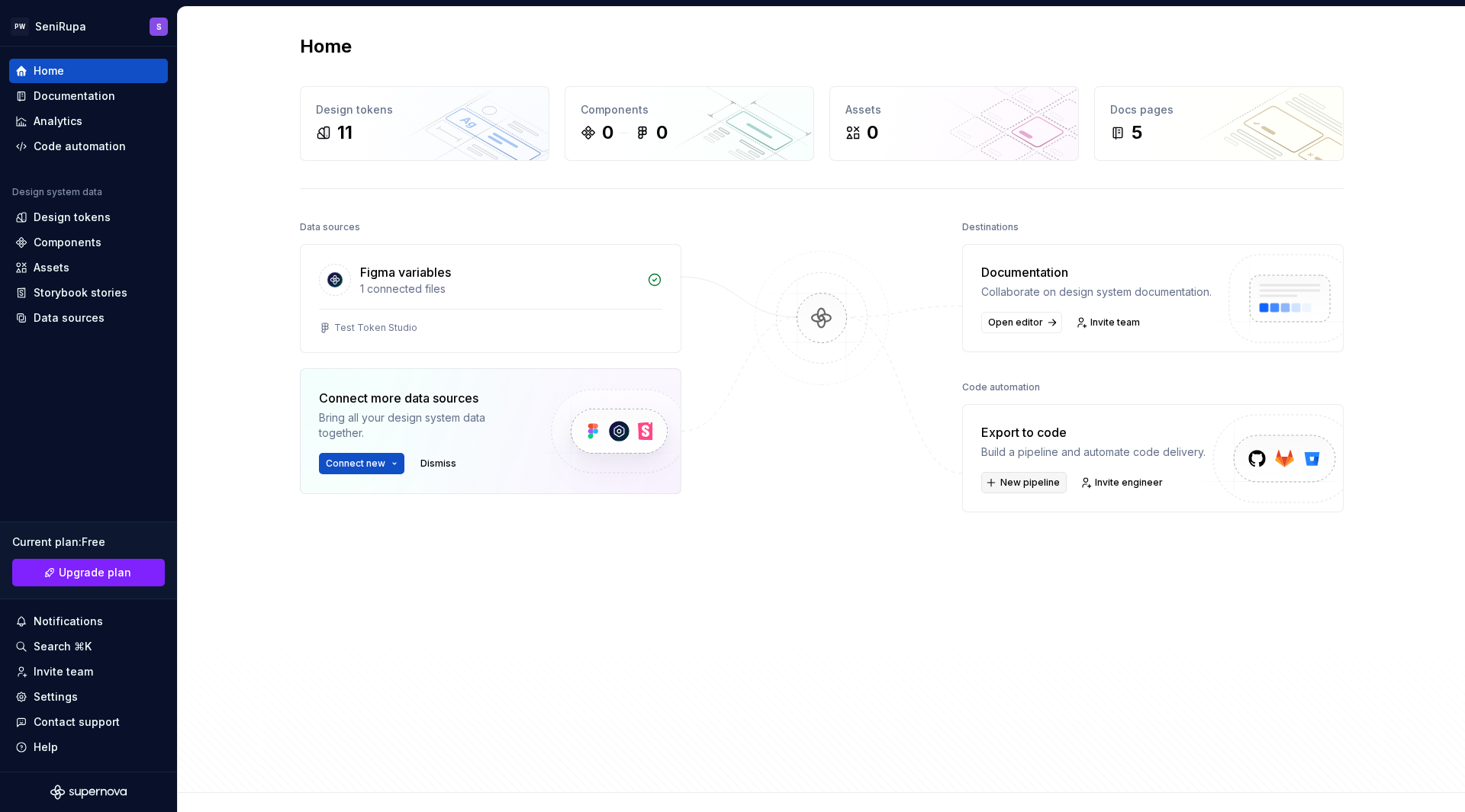
click at [1035, 491] on button "New pipeline" at bounding box center [1023, 483] width 85 height 21
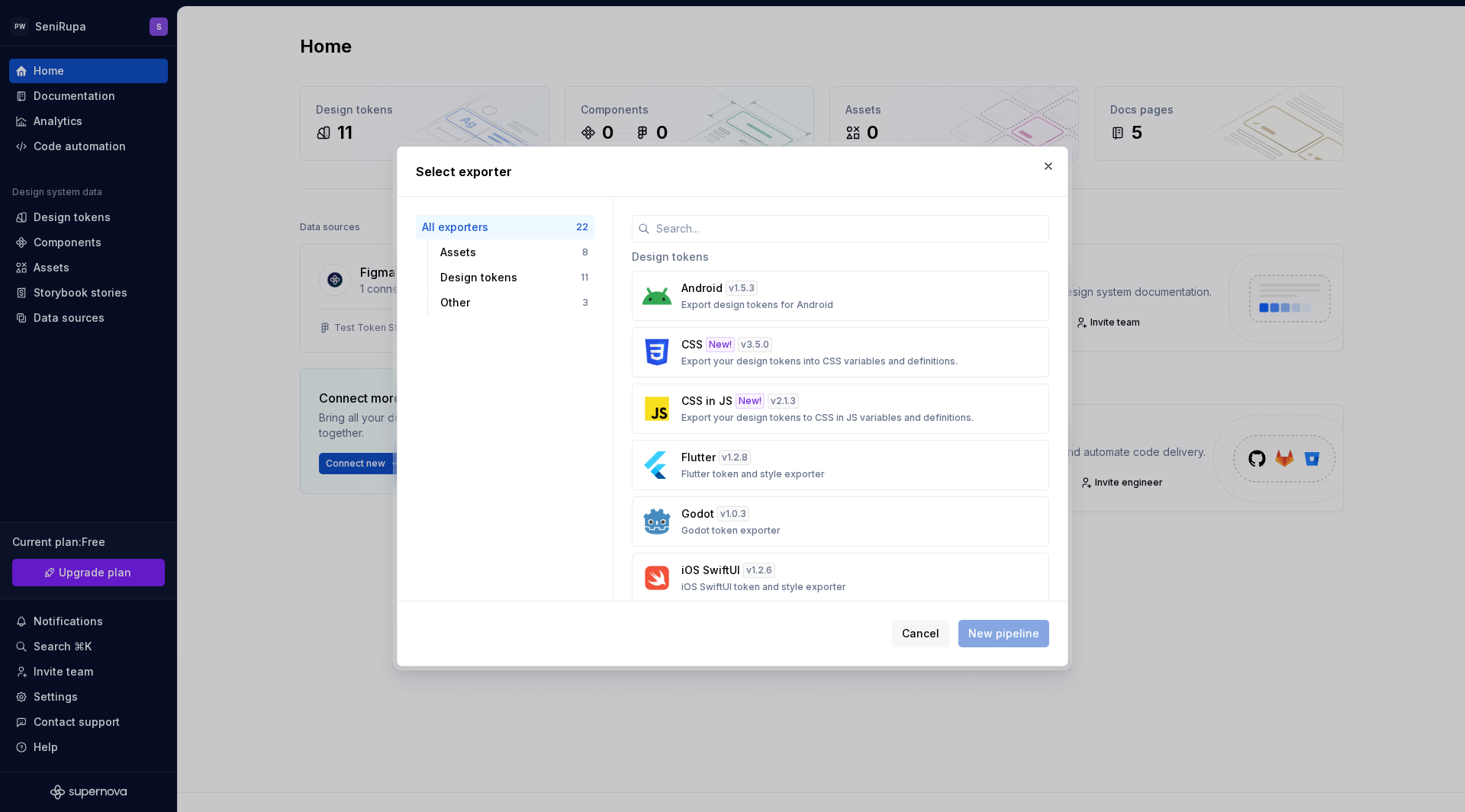
scroll to position [447, 0]
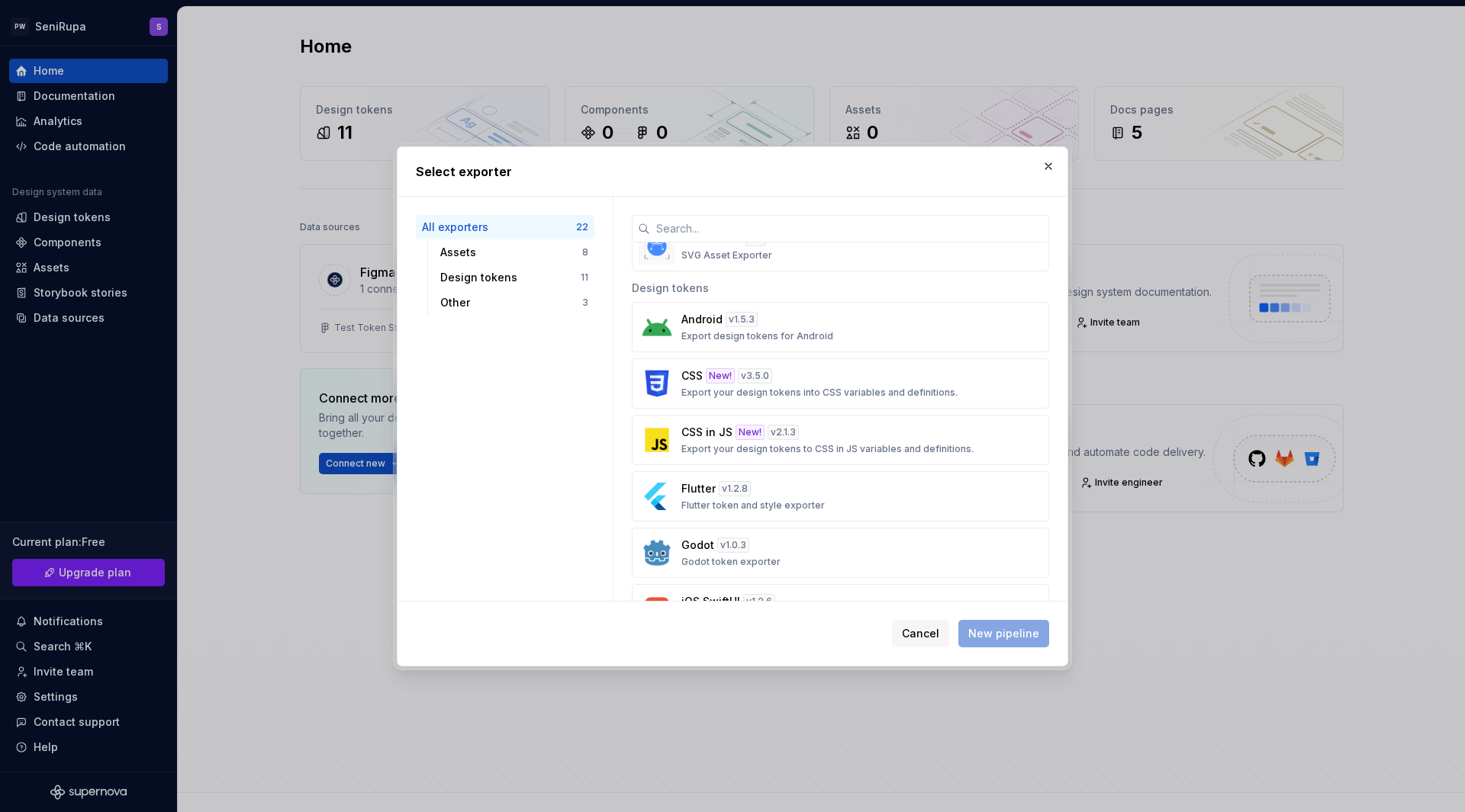
click at [910, 385] on div "CSS New! v 3.5.0 Export your design tokens into CSS variables and definitions." at bounding box center [836, 384] width 309 height 31
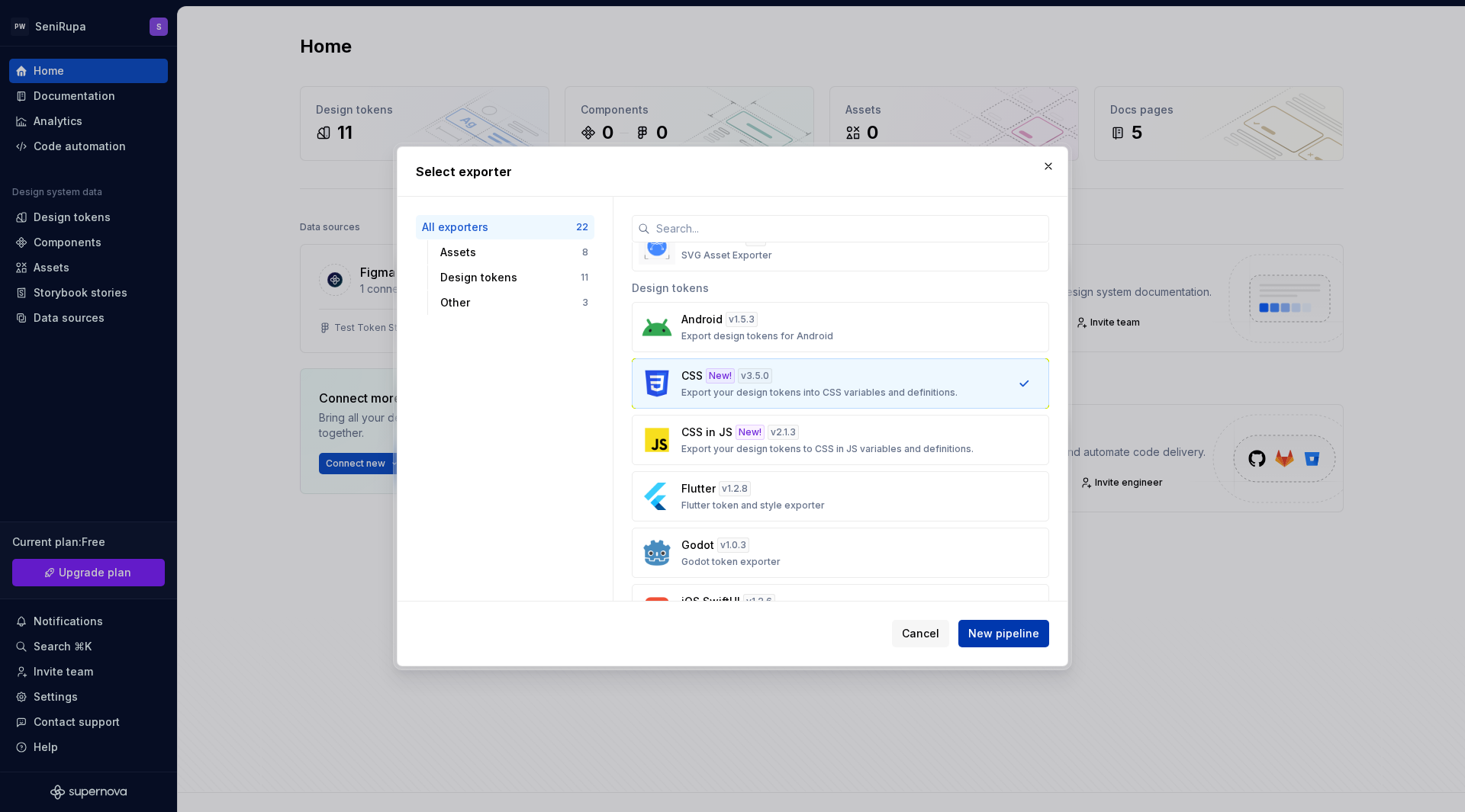
click at [996, 633] on span "New pipeline" at bounding box center [1003, 633] width 71 height 15
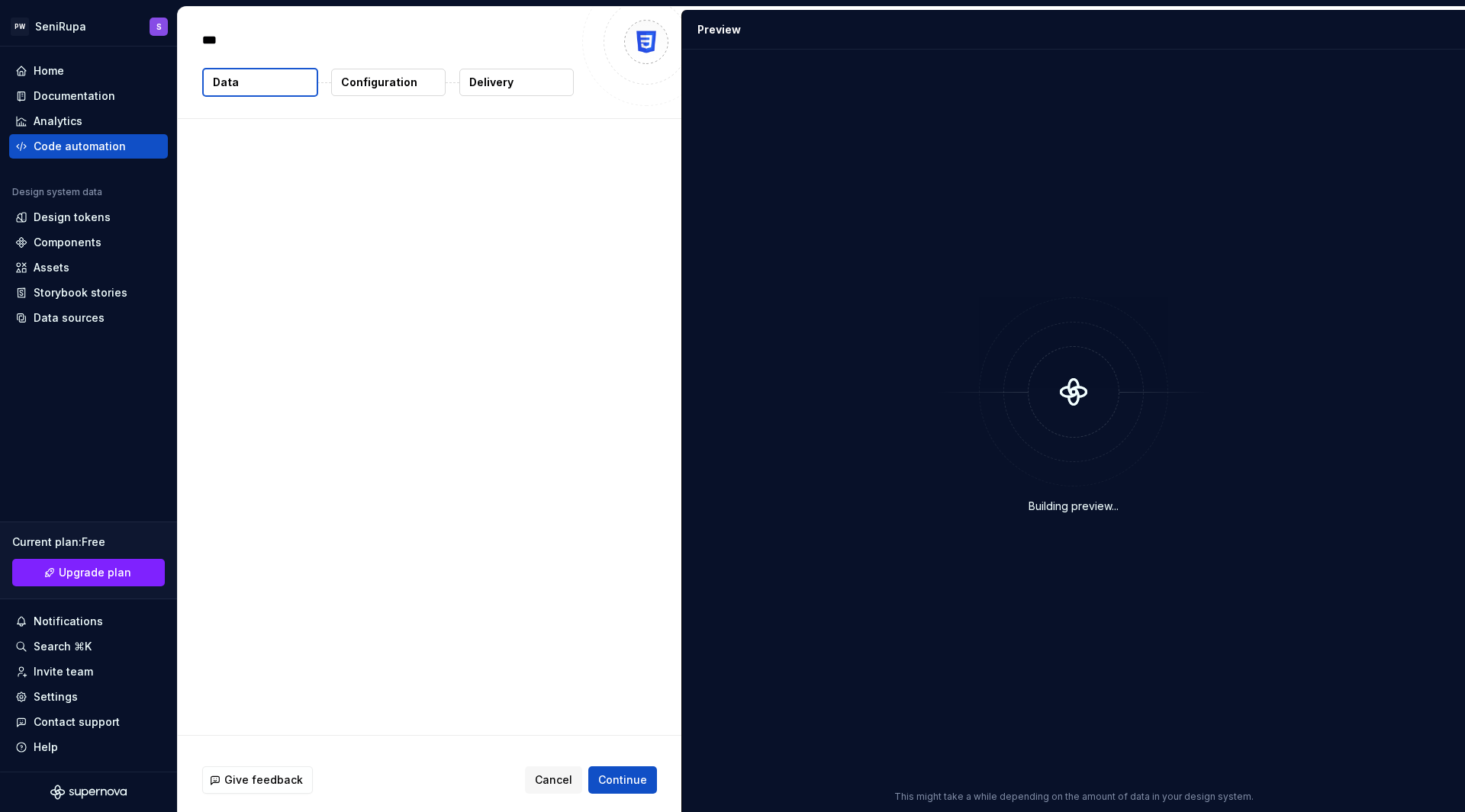
type textarea "*"
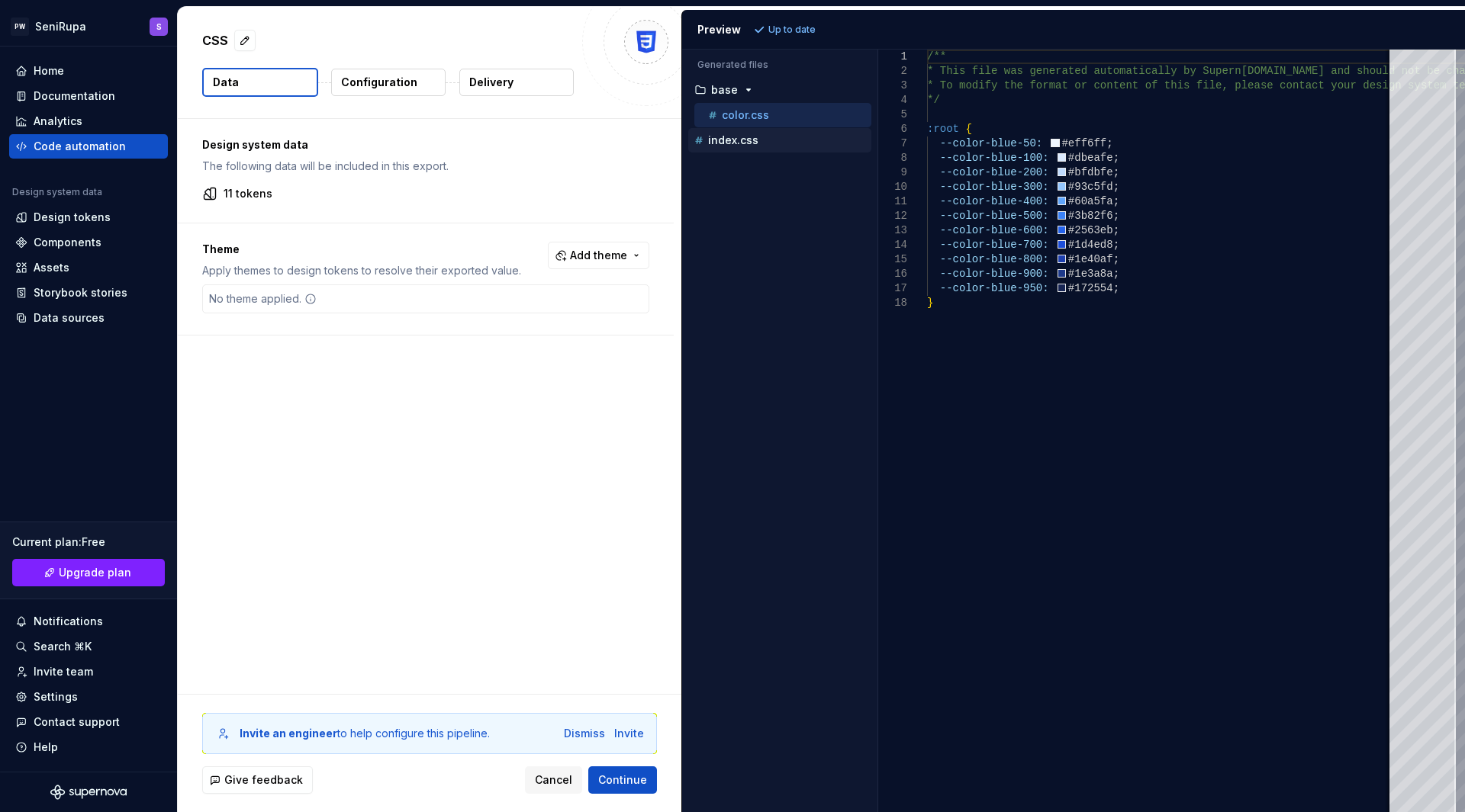
click at [730, 139] on p "index.css" at bounding box center [732, 140] width 50 height 12
type textarea "**********"
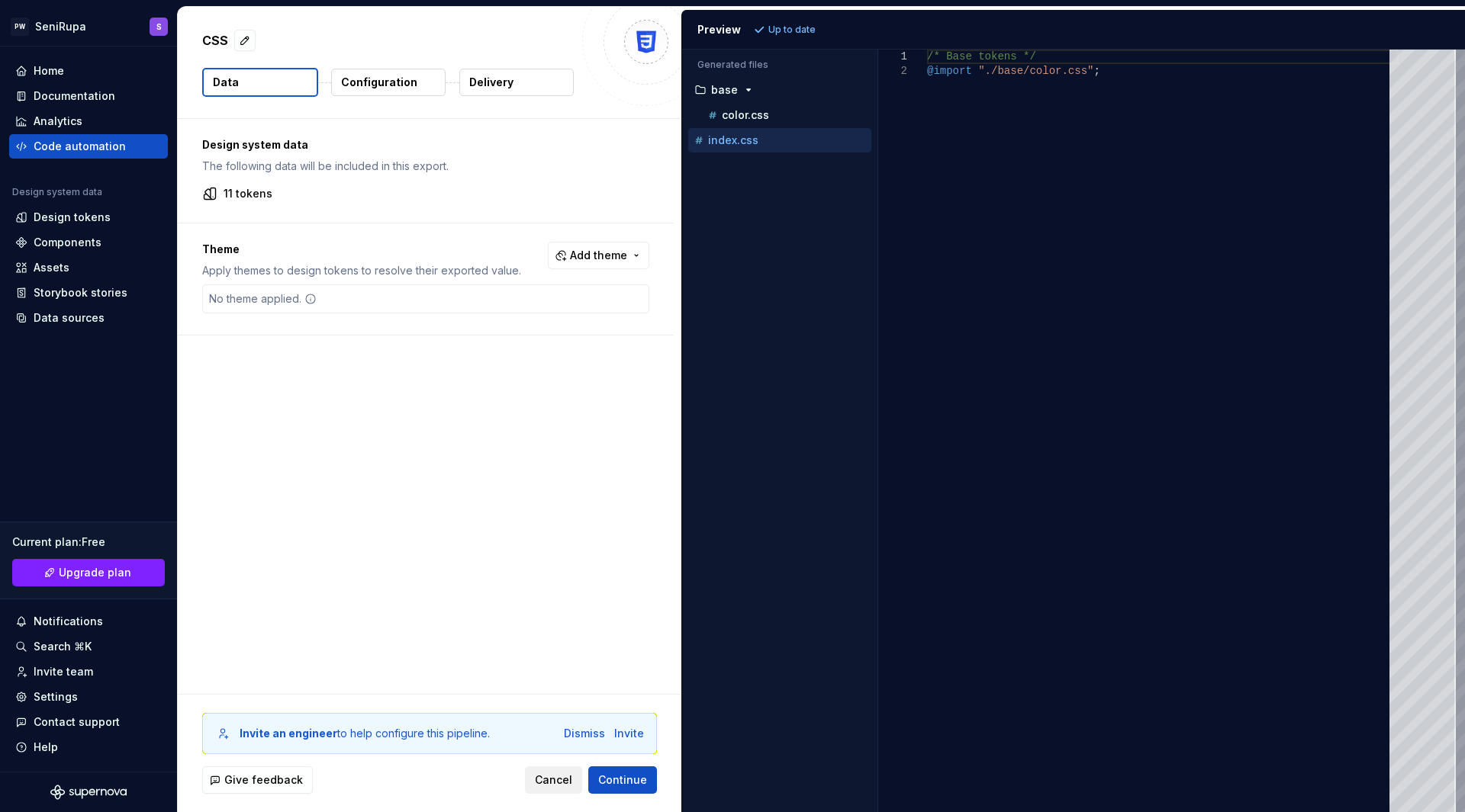
click at [557, 773] on span "Cancel" at bounding box center [553, 780] width 38 height 15
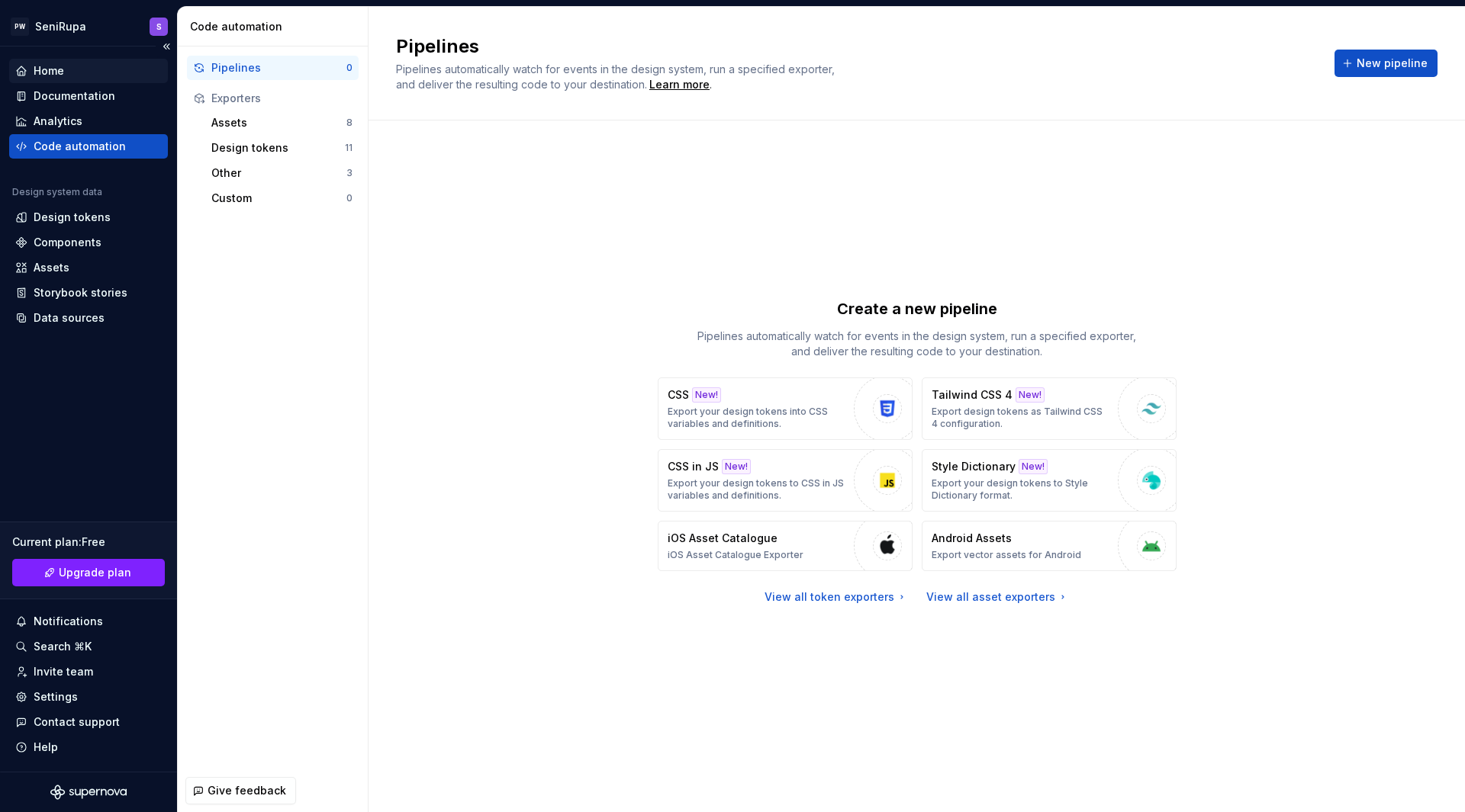
click at [44, 75] on div "Home" at bounding box center [48, 70] width 31 height 15
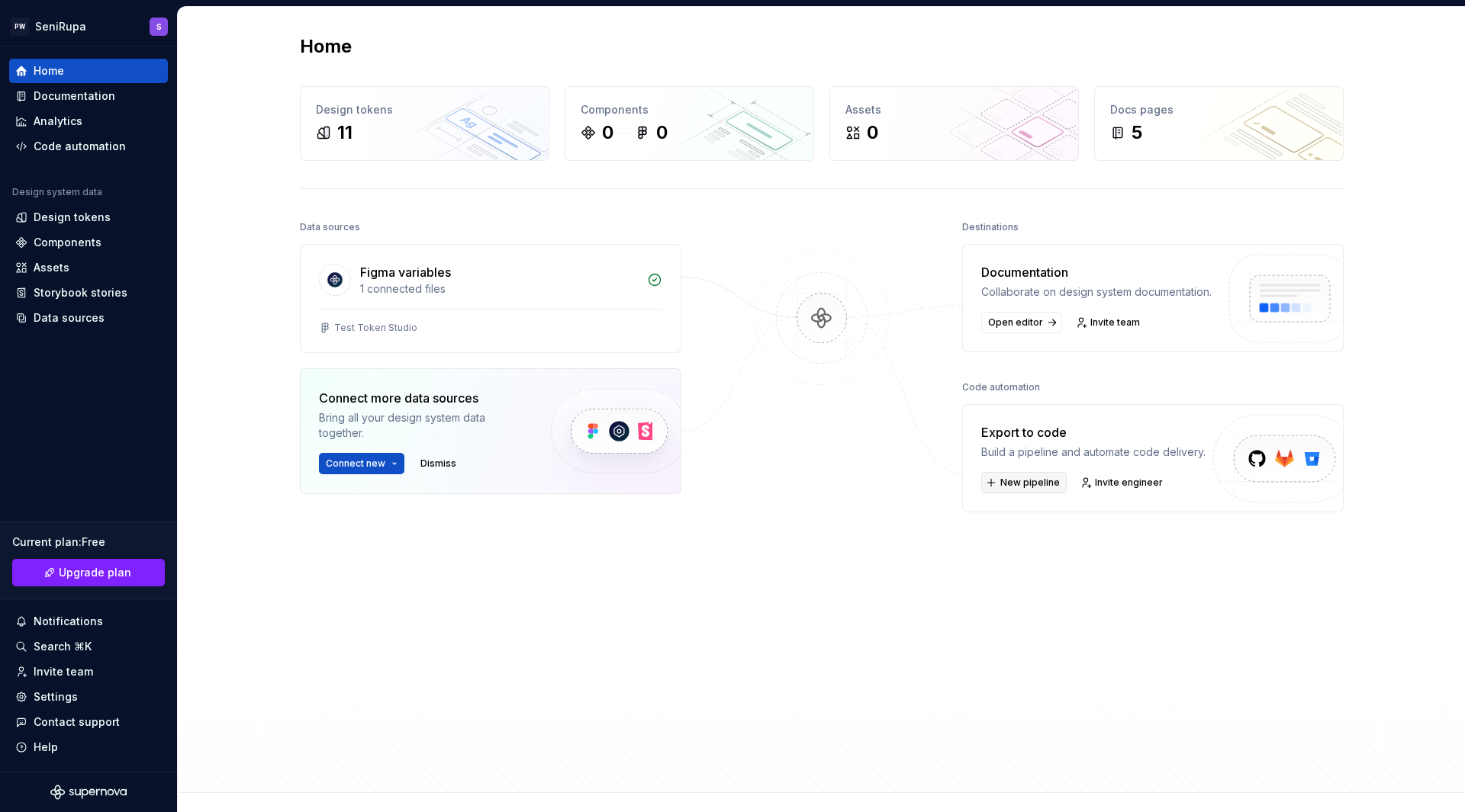
click at [1017, 489] on span "New pipeline" at bounding box center [1030, 483] width 60 height 12
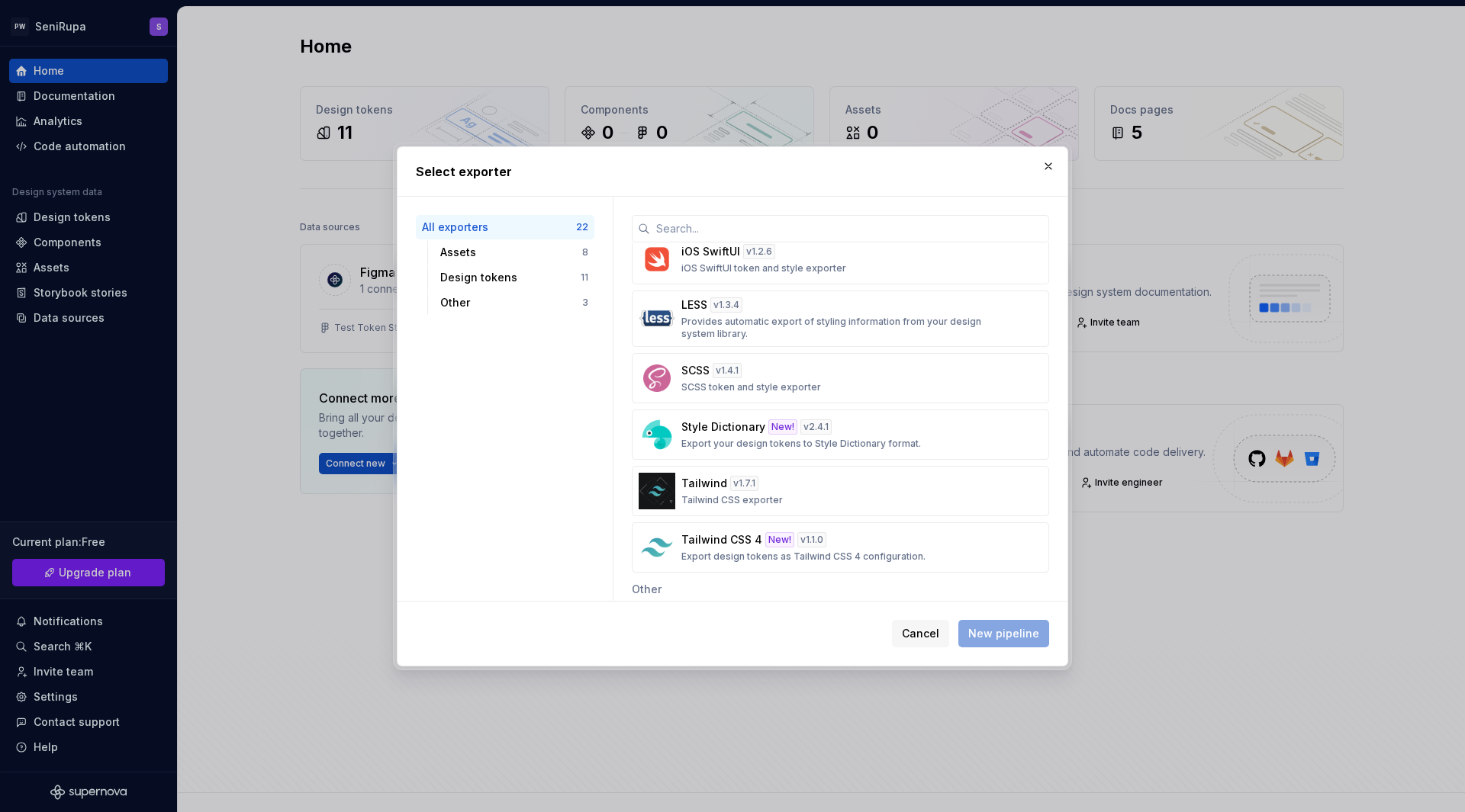
scroll to position [796, 0]
click at [921, 444] on div "Style Dictionary New! v 2.4.1 Export your design tokens to Style Dictionary for…" at bounding box center [836, 435] width 309 height 31
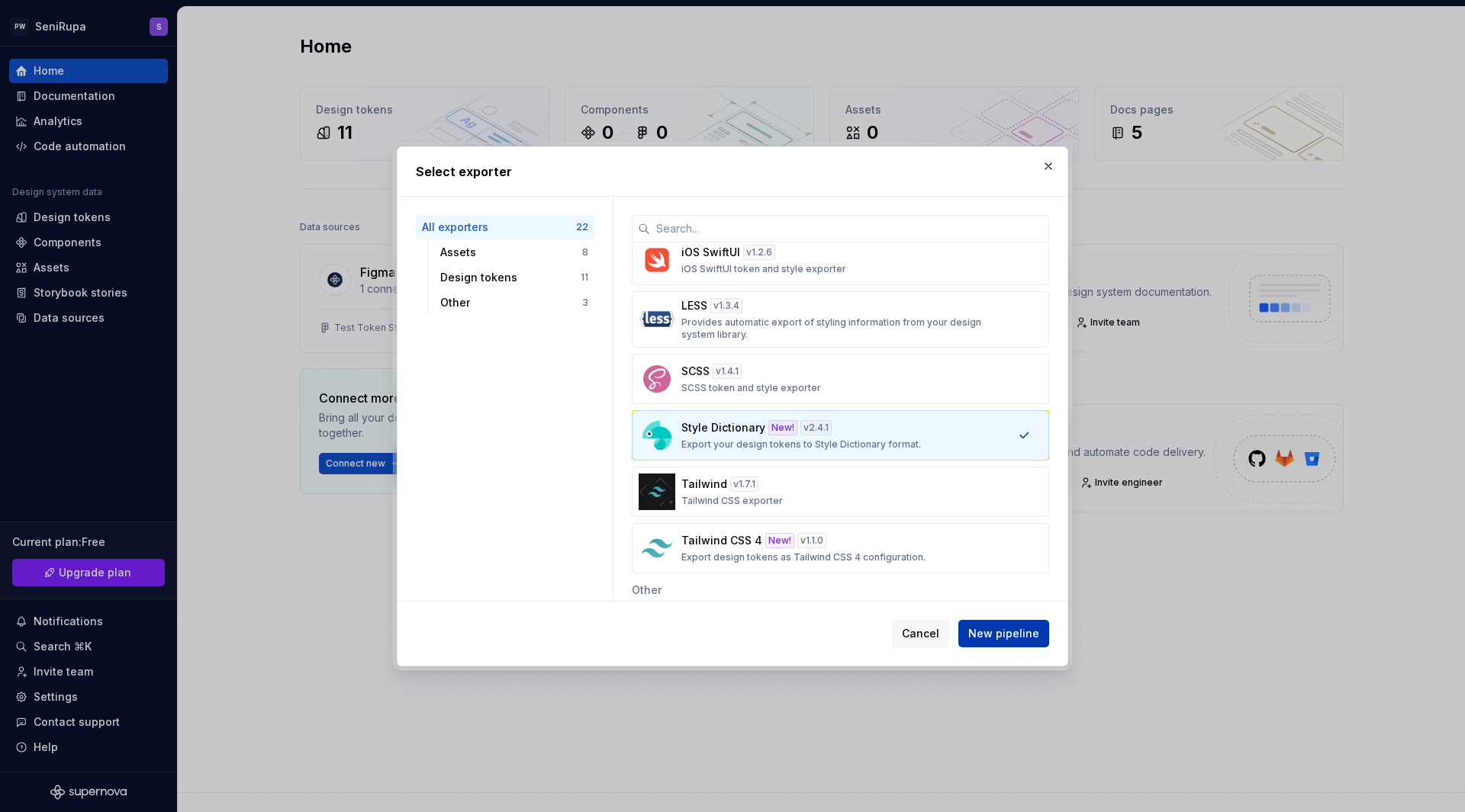
click at [1007, 635] on span "New pipeline" at bounding box center [1003, 633] width 71 height 15
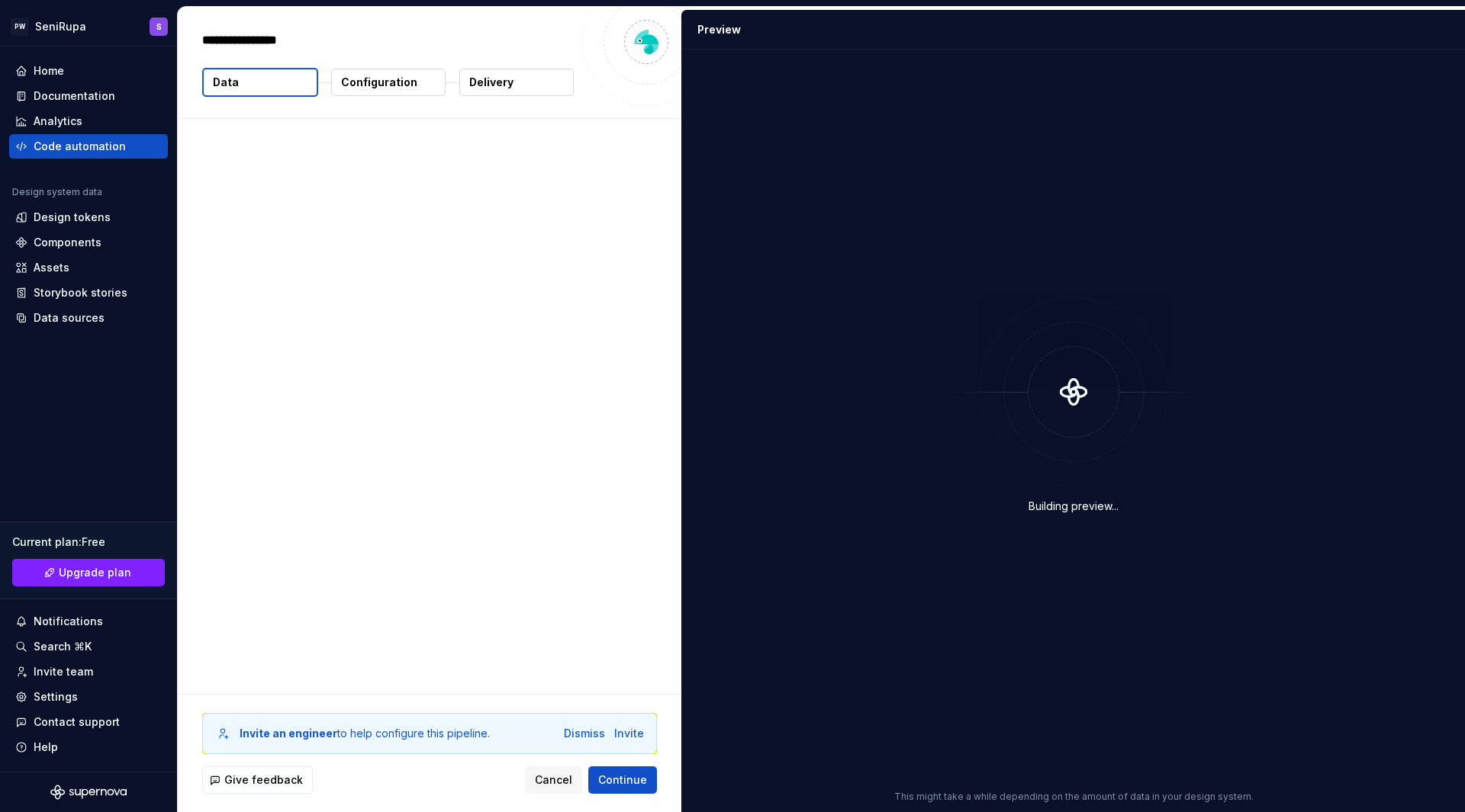
type textarea "*"
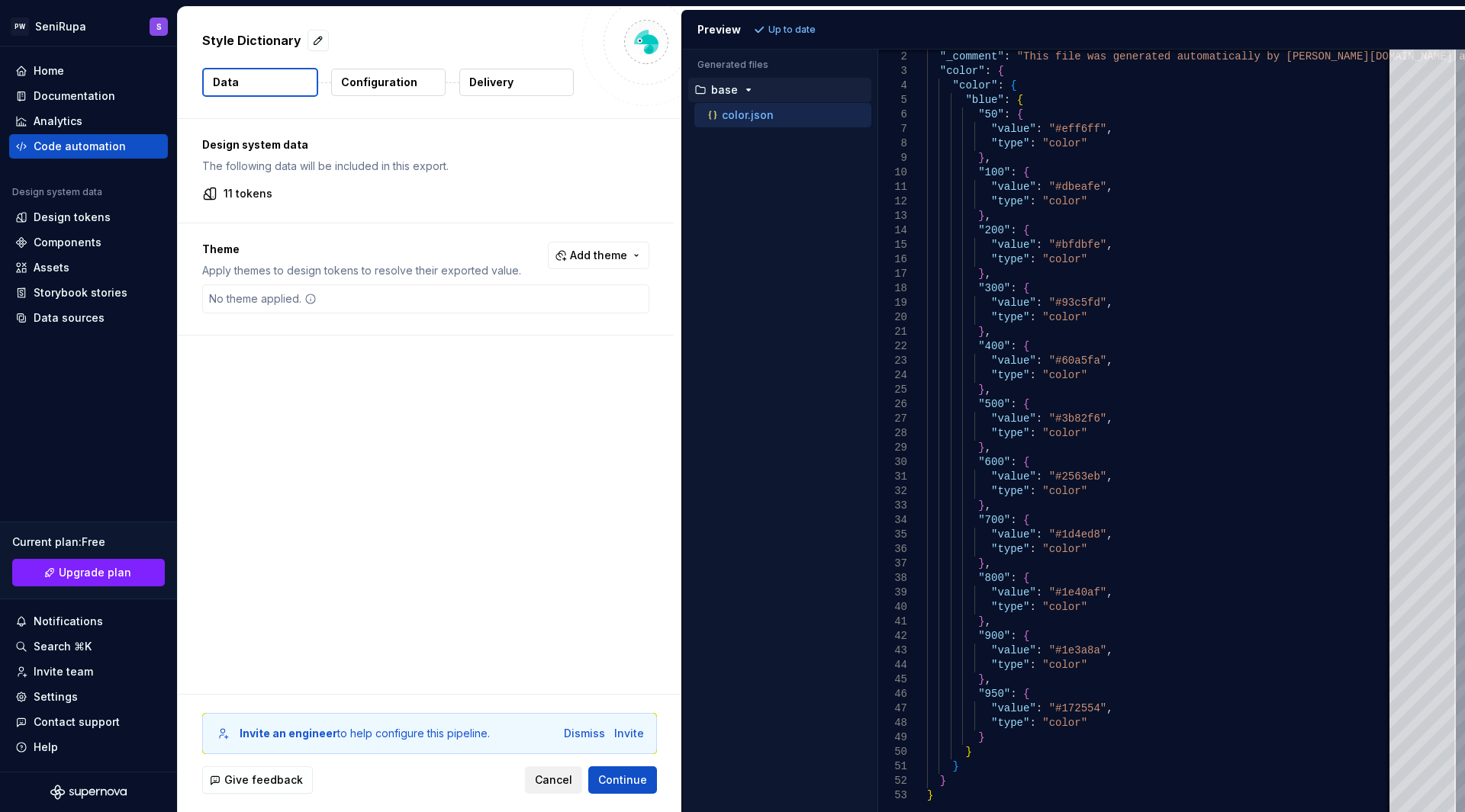
click at [559, 780] on span "Cancel" at bounding box center [553, 780] width 38 height 15
